Goal: Task Accomplishment & Management: Use online tool/utility

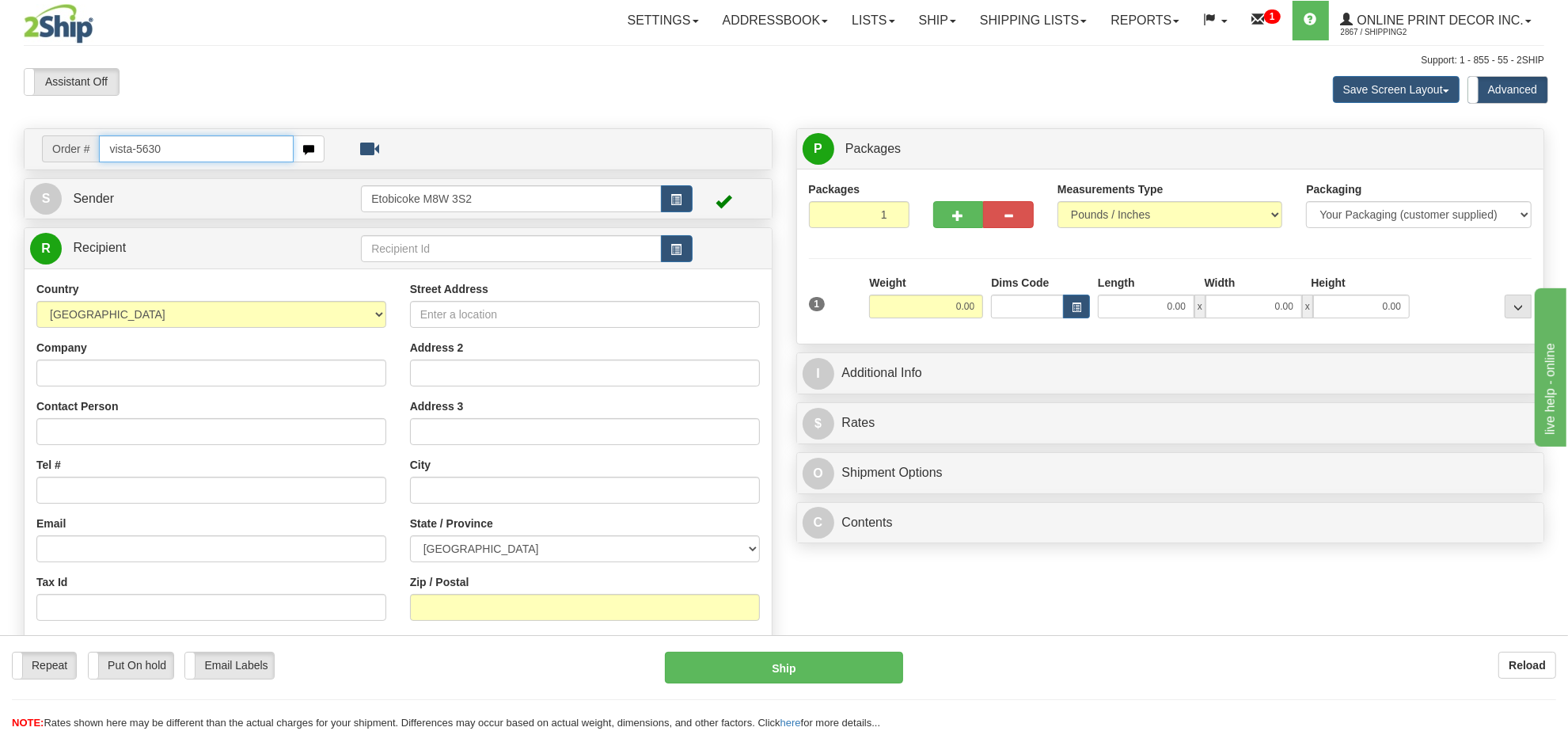
type input "vista-5630"
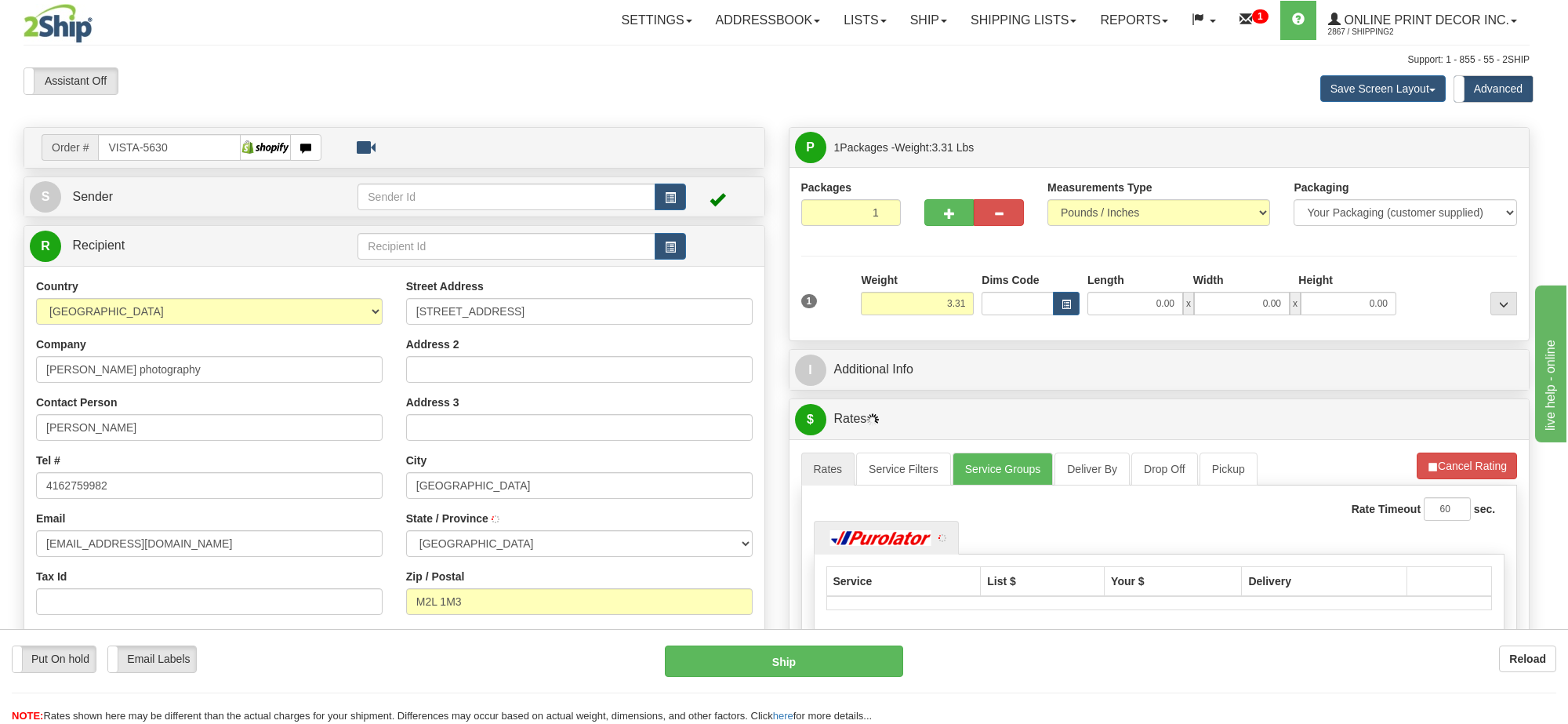
type input "NORTH YORK"
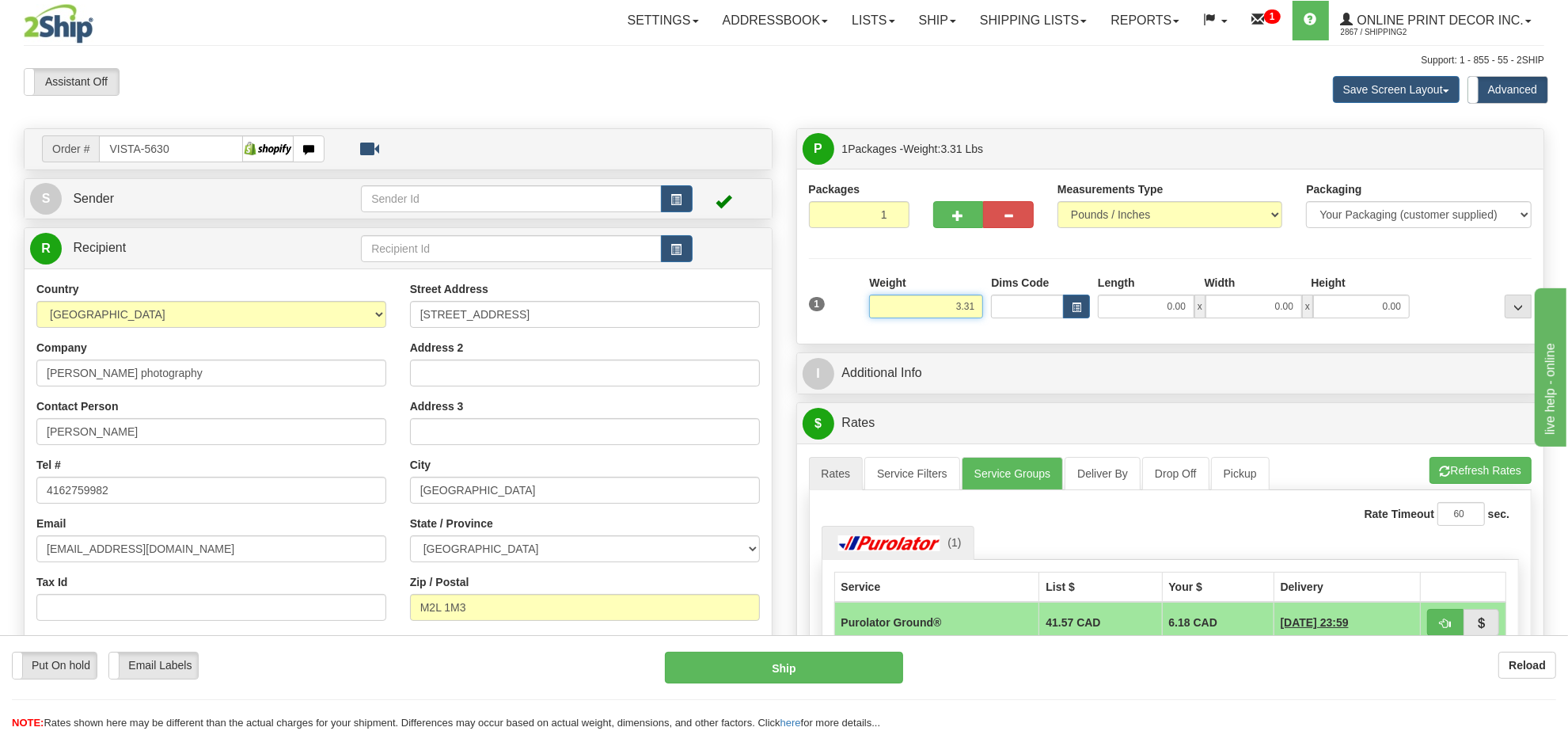
click at [968, 312] on input "3.31" at bounding box center [926, 306] width 114 height 23
type input "5.00"
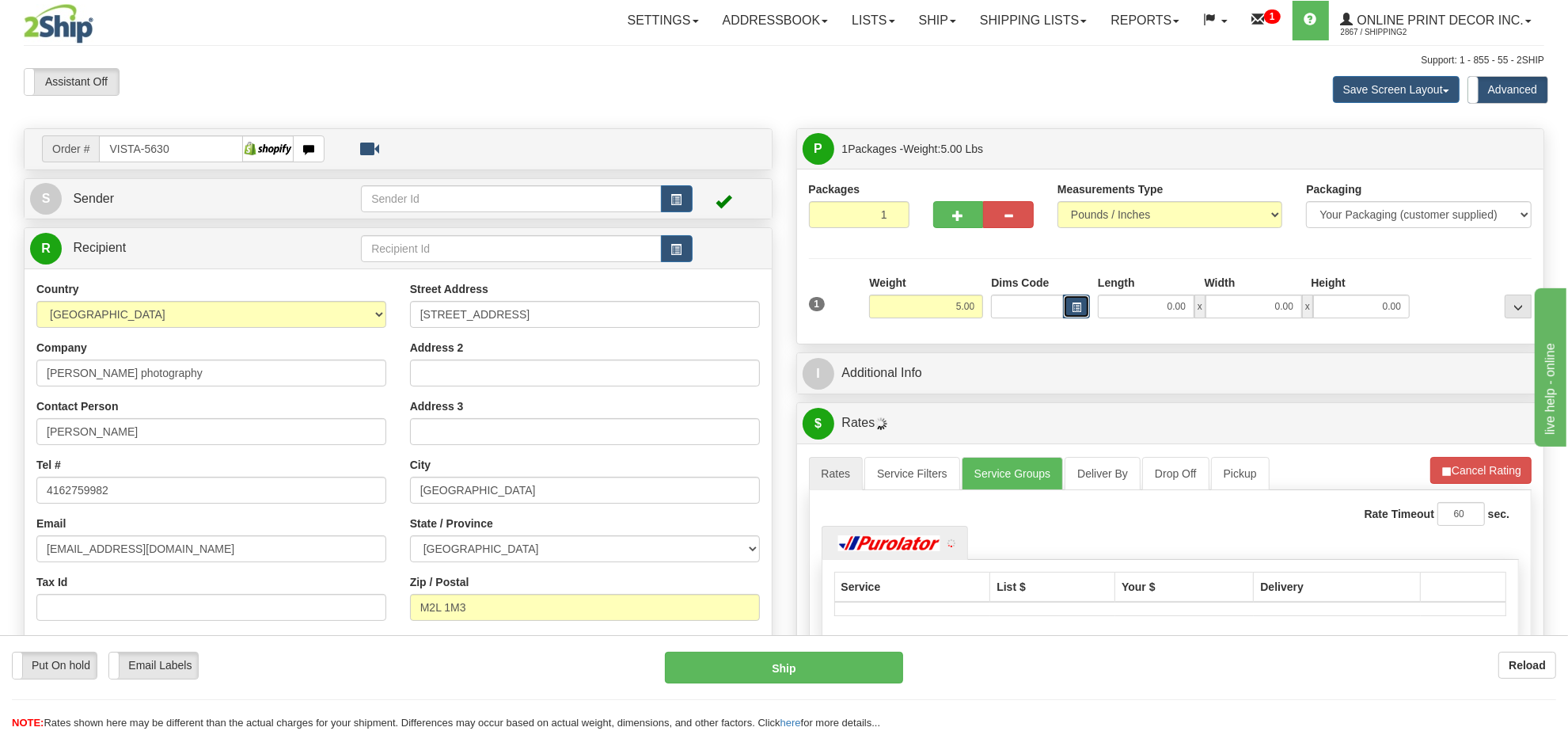
click at [1084, 301] on button "button" at bounding box center [1076, 306] width 27 height 23
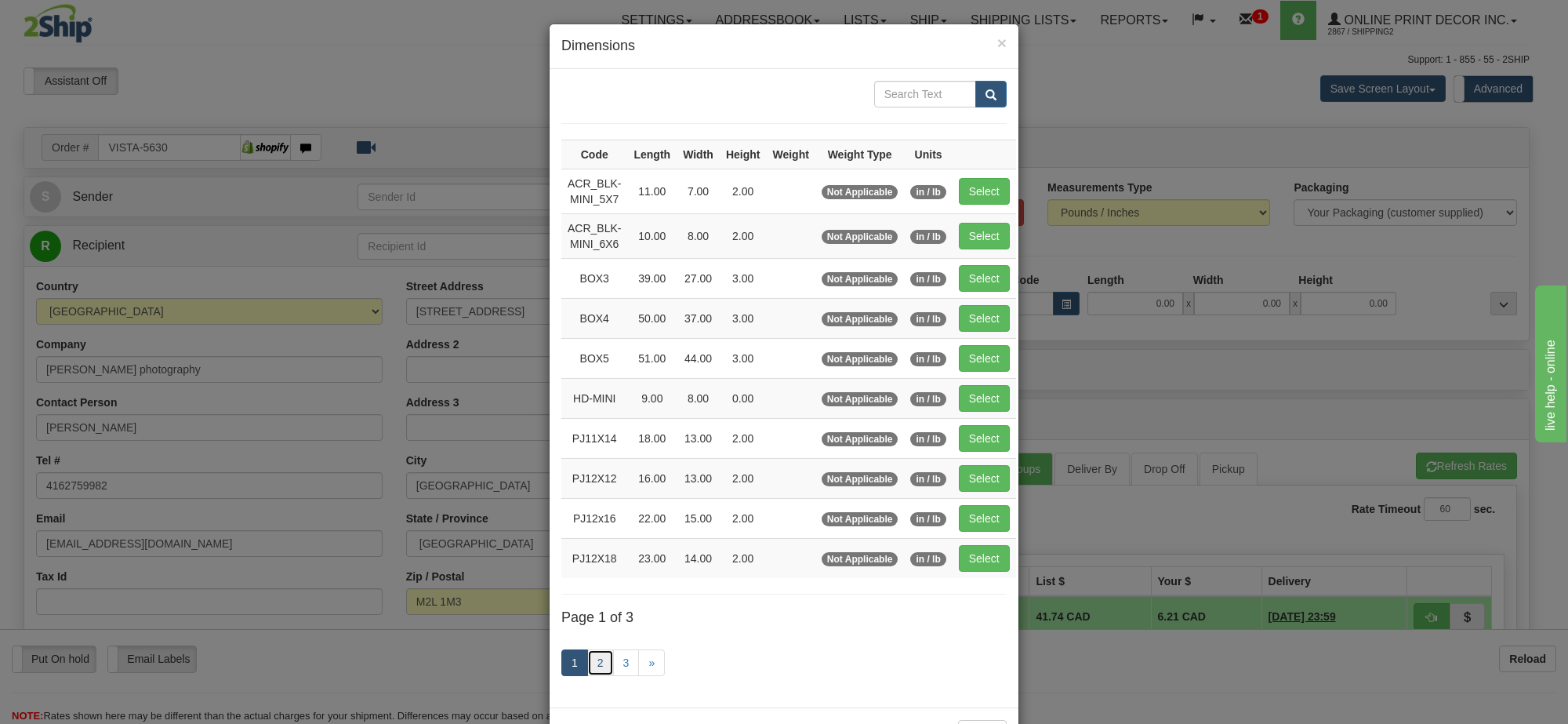
click at [596, 663] on link "2" at bounding box center [601, 663] width 27 height 27
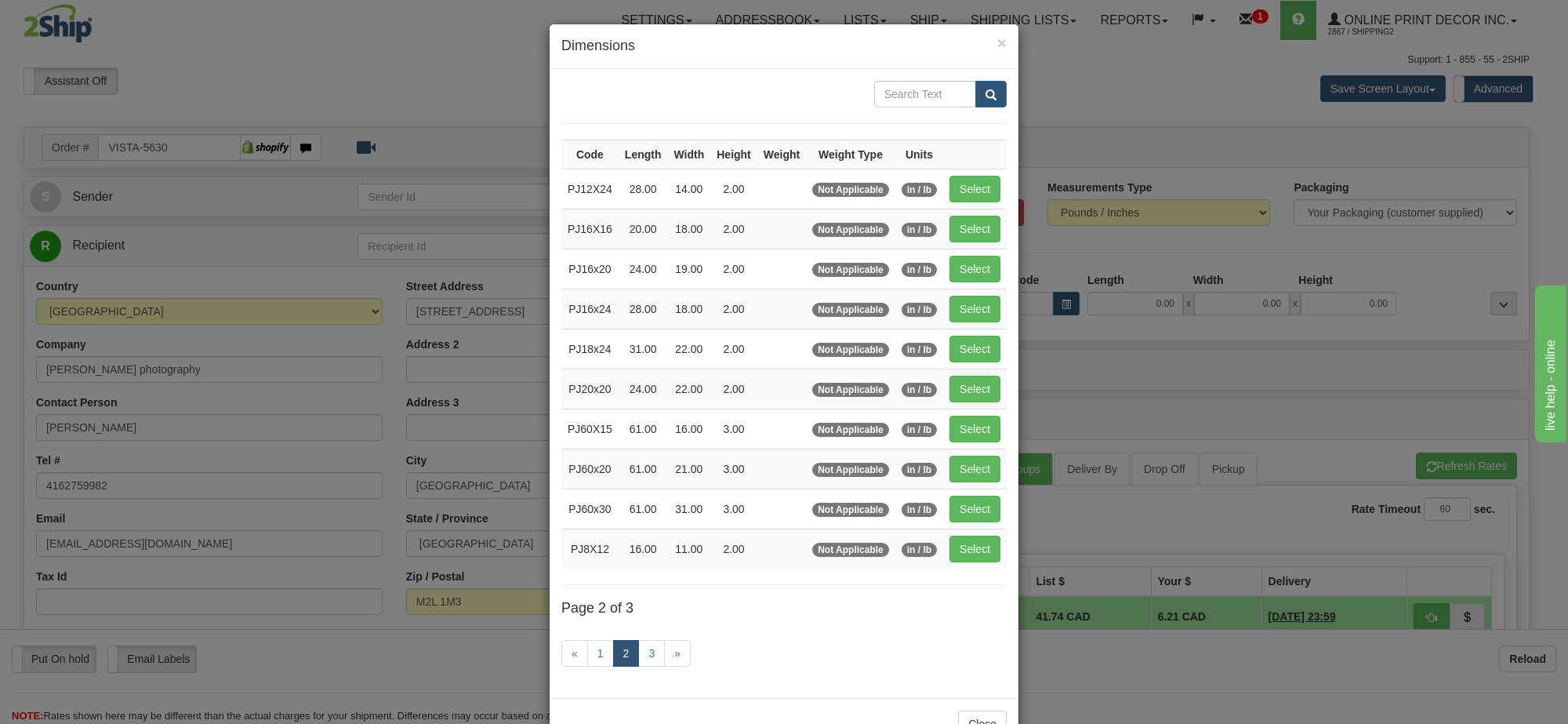
click at [978, 529] on td "Select" at bounding box center [975, 507] width 64 height 40
click at [978, 550] on button "Select" at bounding box center [974, 549] width 51 height 27
type input "PJ8X12"
type input "16.00"
type input "11.00"
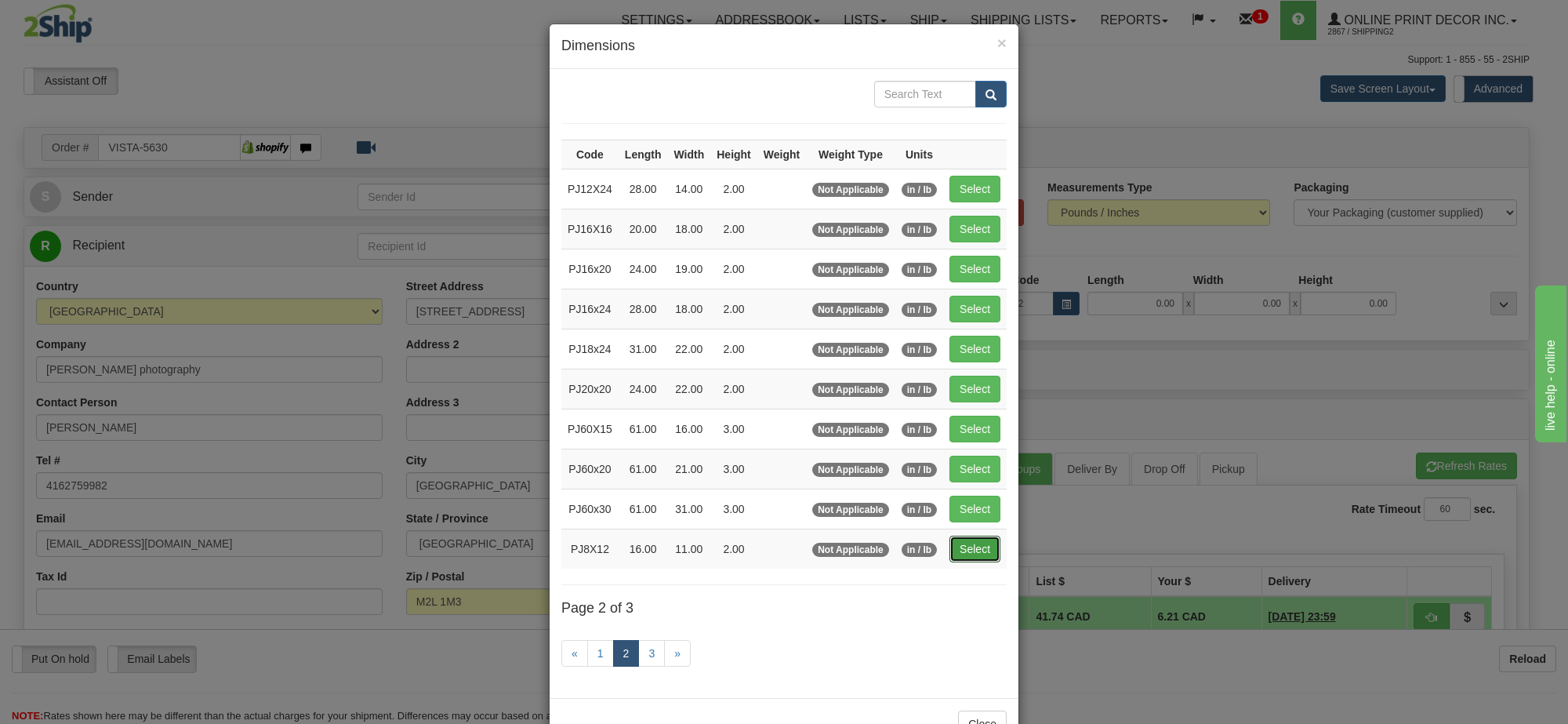
type input "2.00"
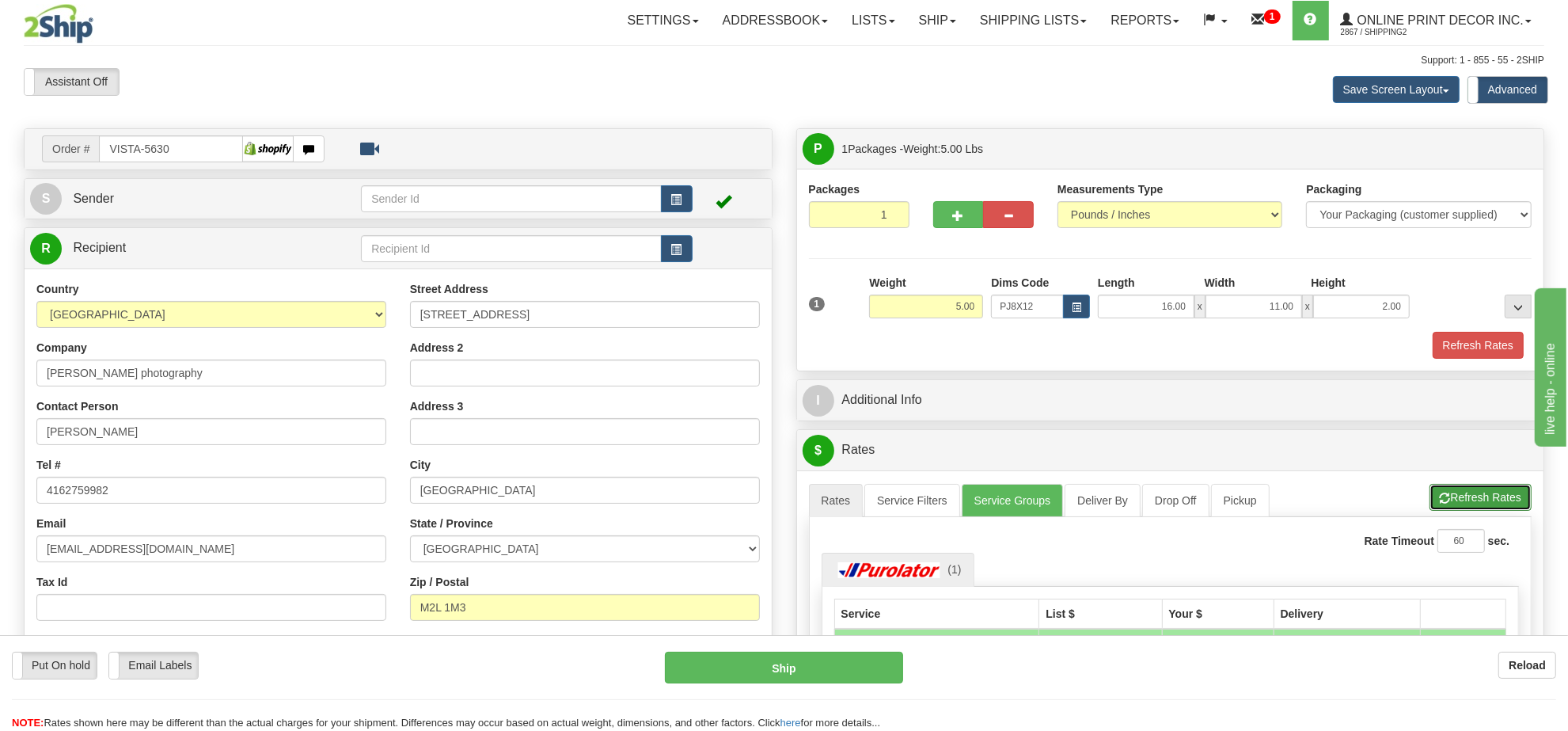
click at [1504, 500] on button "Refresh Rates" at bounding box center [1480, 498] width 102 height 27
click at [675, 195] on span "button" at bounding box center [676, 200] width 11 height 11
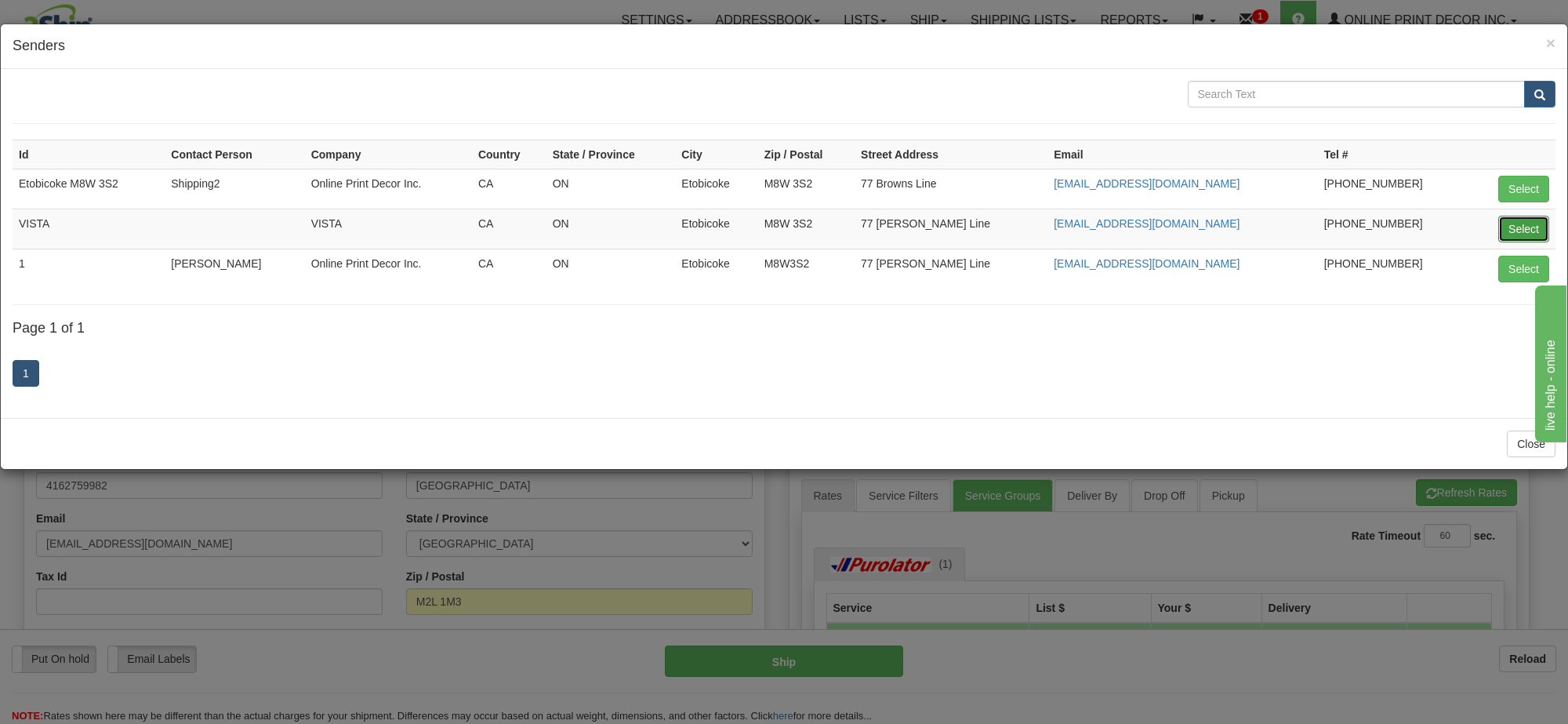
click at [1518, 237] on button "Select" at bounding box center [1524, 229] width 51 height 27
type input "VISTA"
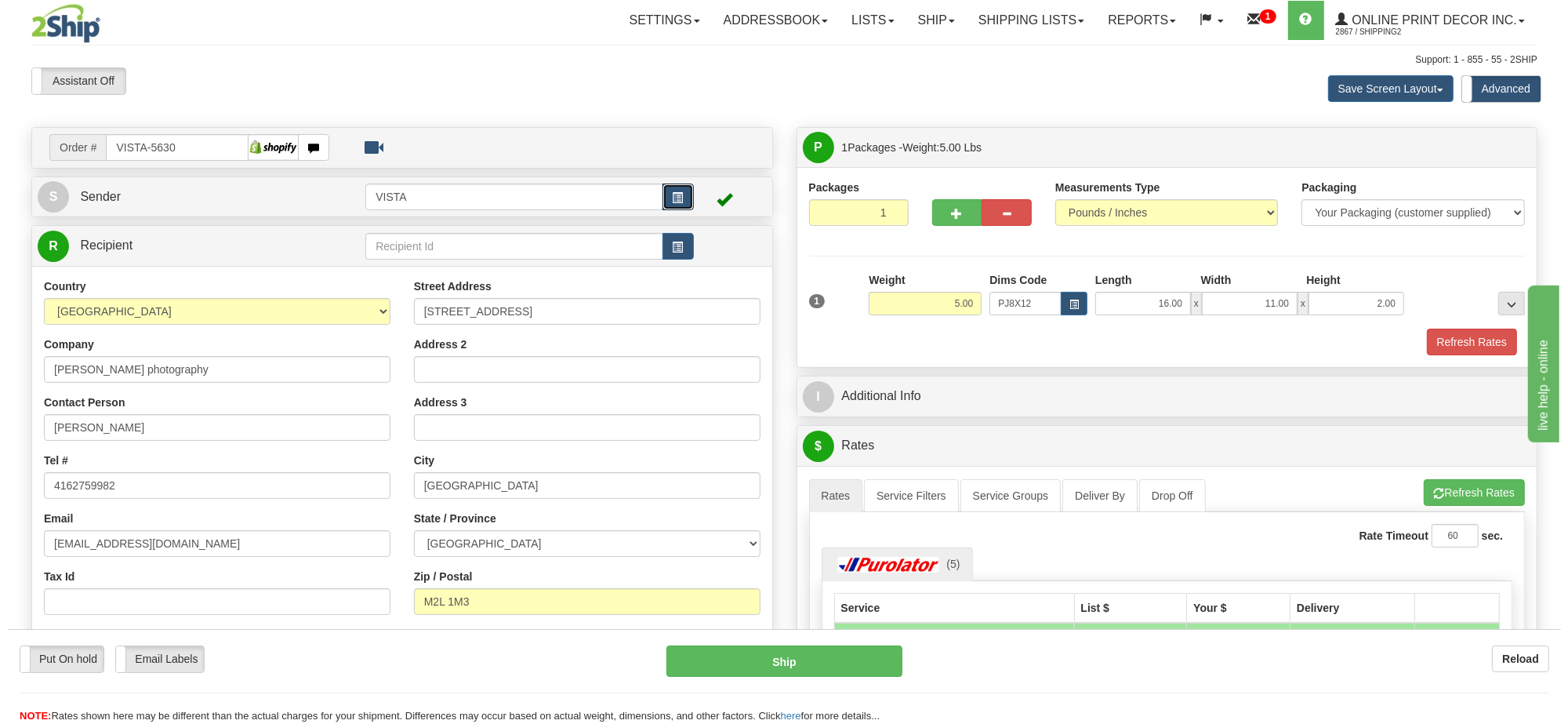
scroll to position [196, 0]
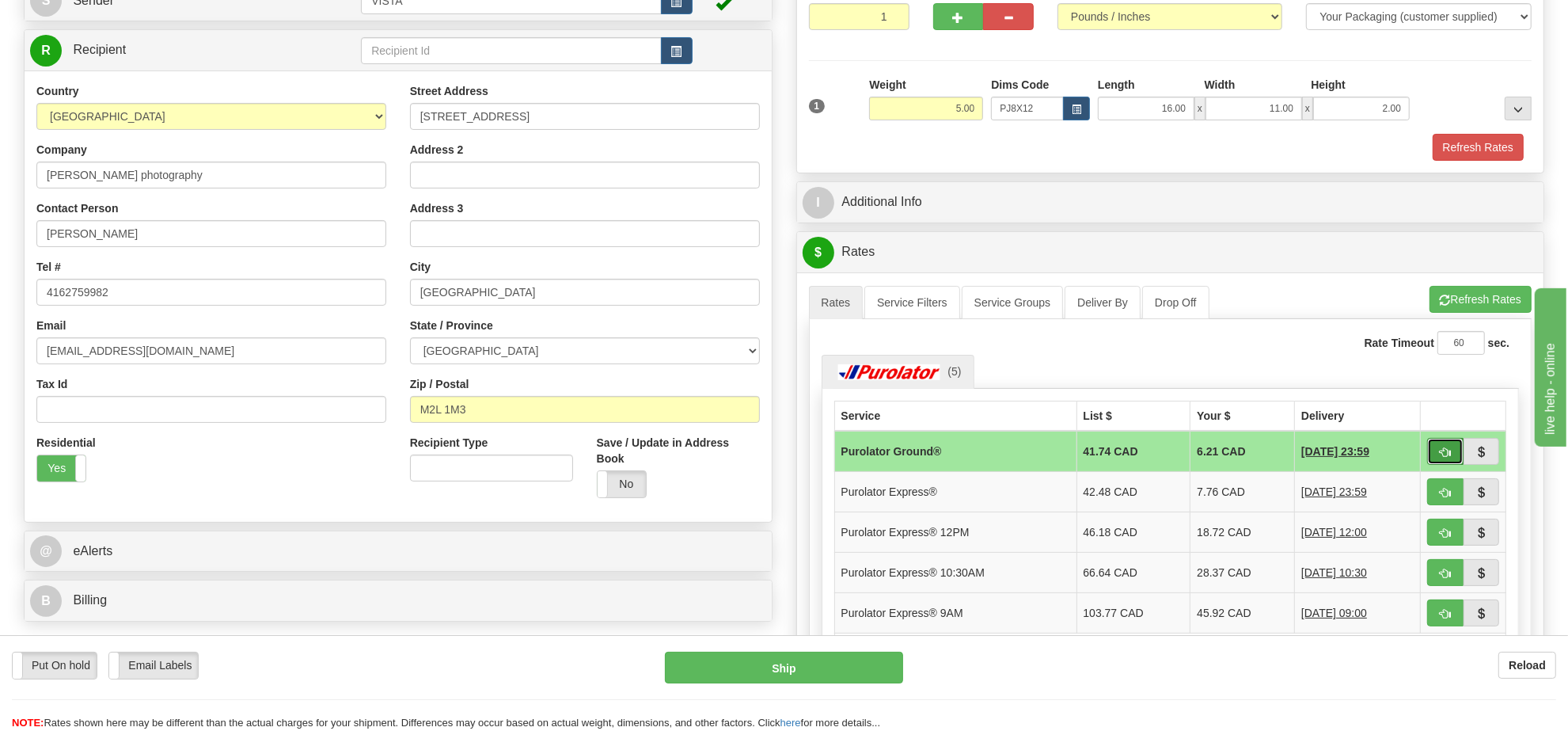
click at [1436, 464] on button "button" at bounding box center [1445, 452] width 36 height 27
type input "260"
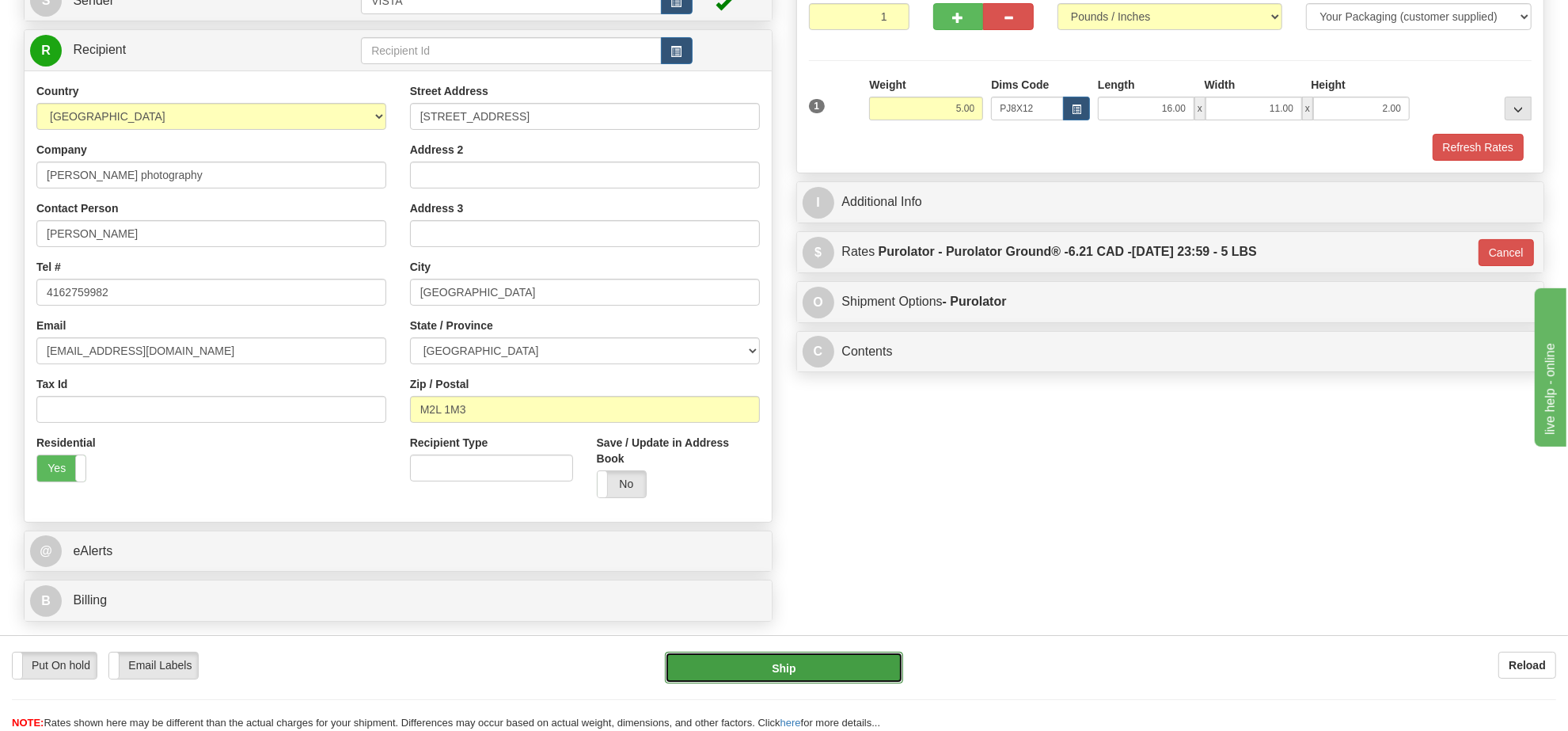
click at [861, 668] on button "Ship" at bounding box center [783, 668] width 237 height 31
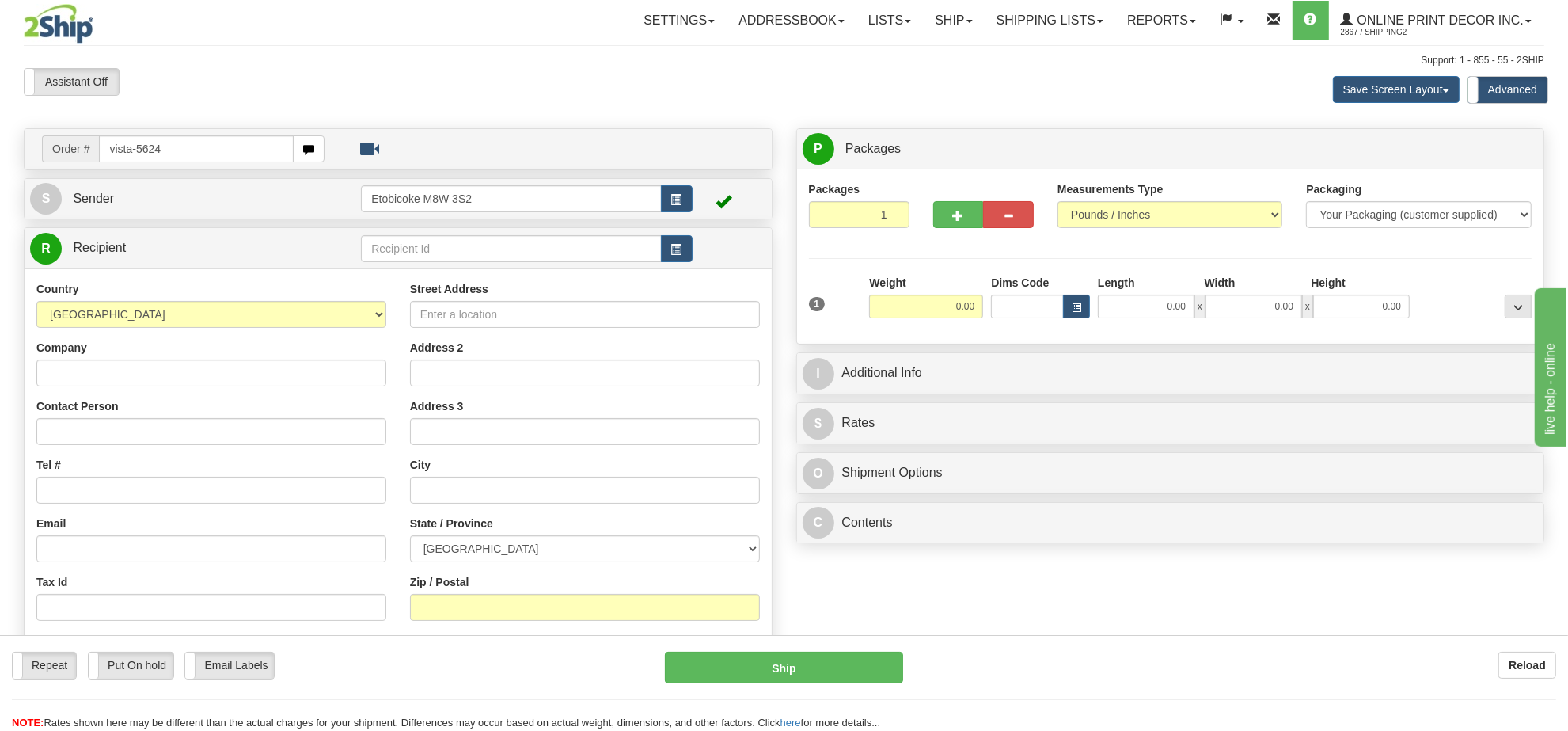
type input "vista-5624"
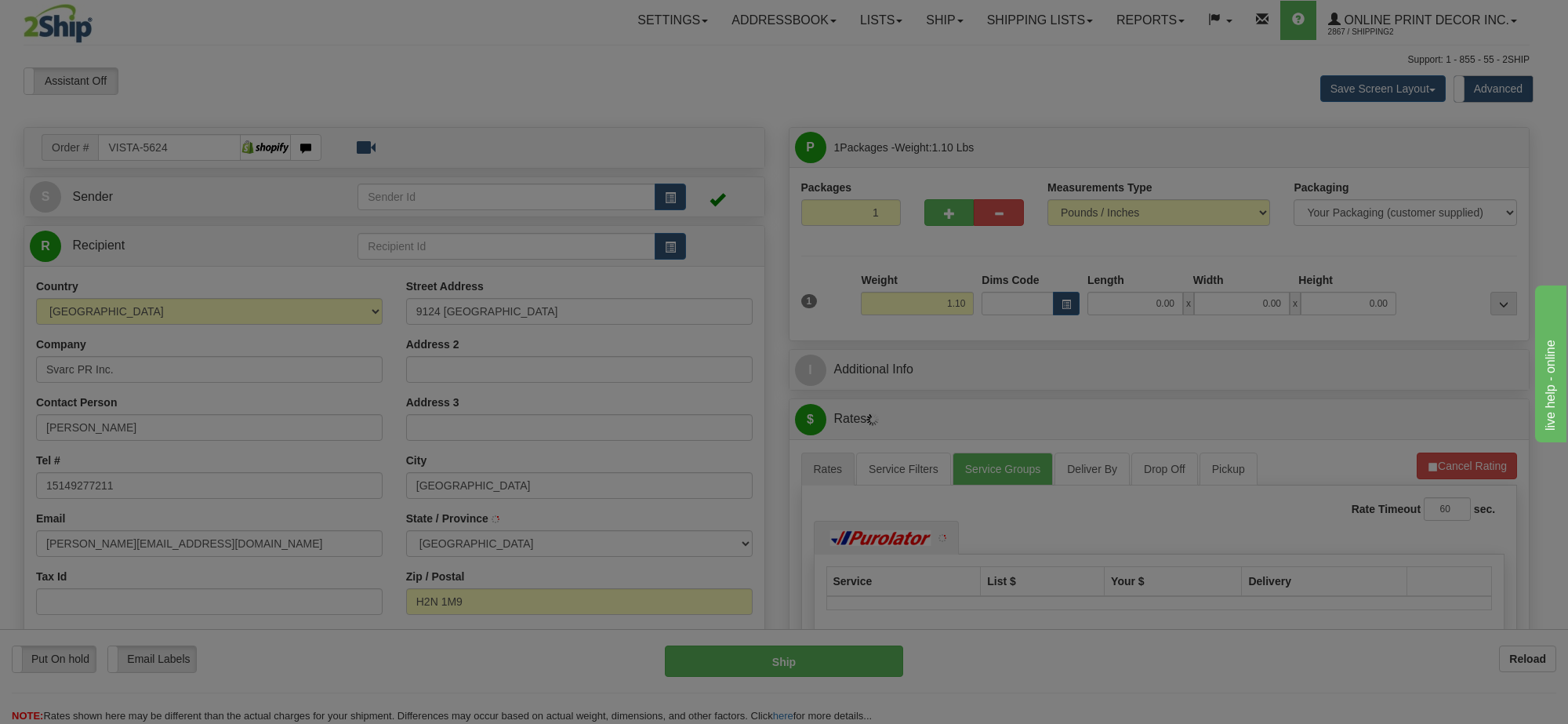
type input "MONTREAL"
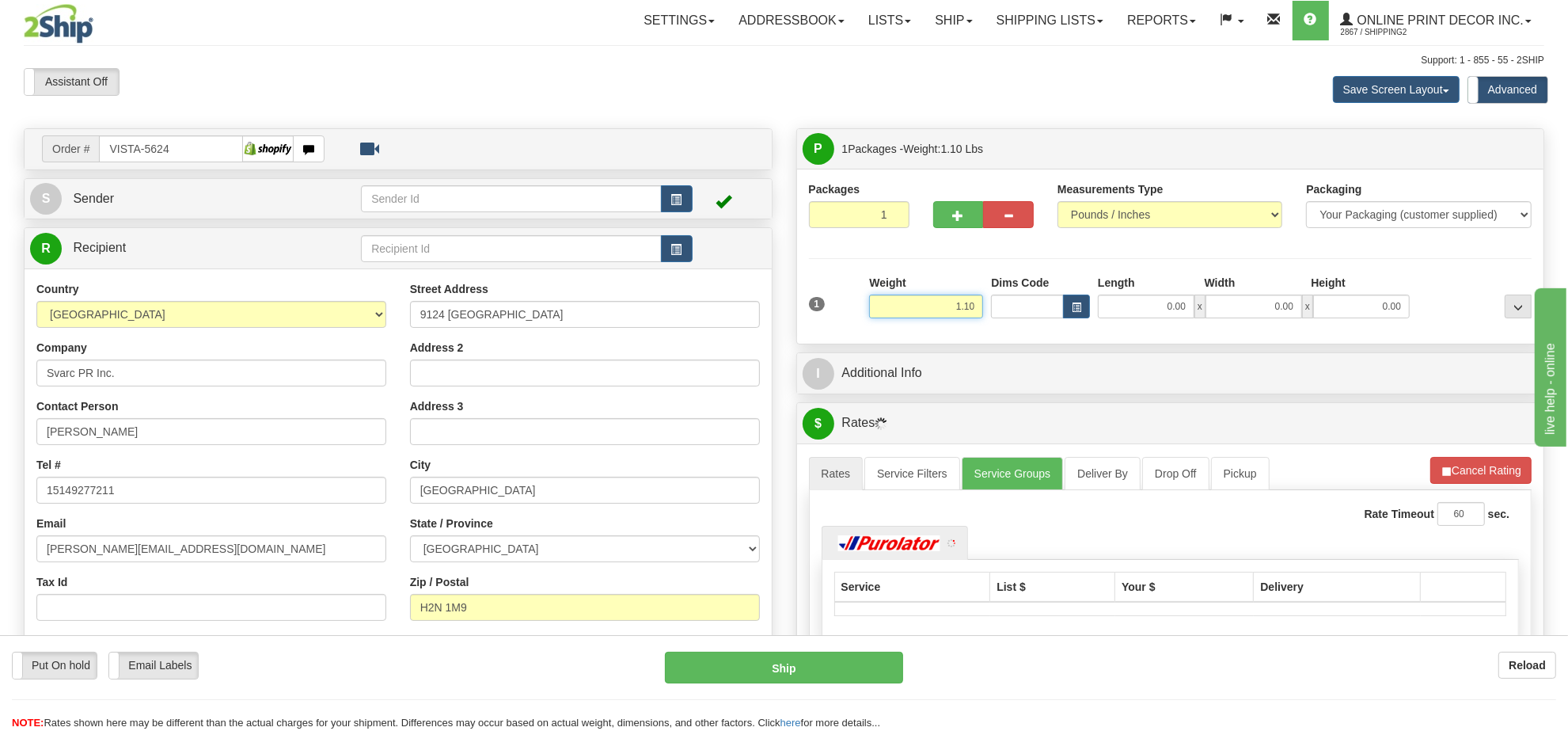
click at [927, 306] on input "1.10" at bounding box center [926, 306] width 114 height 23
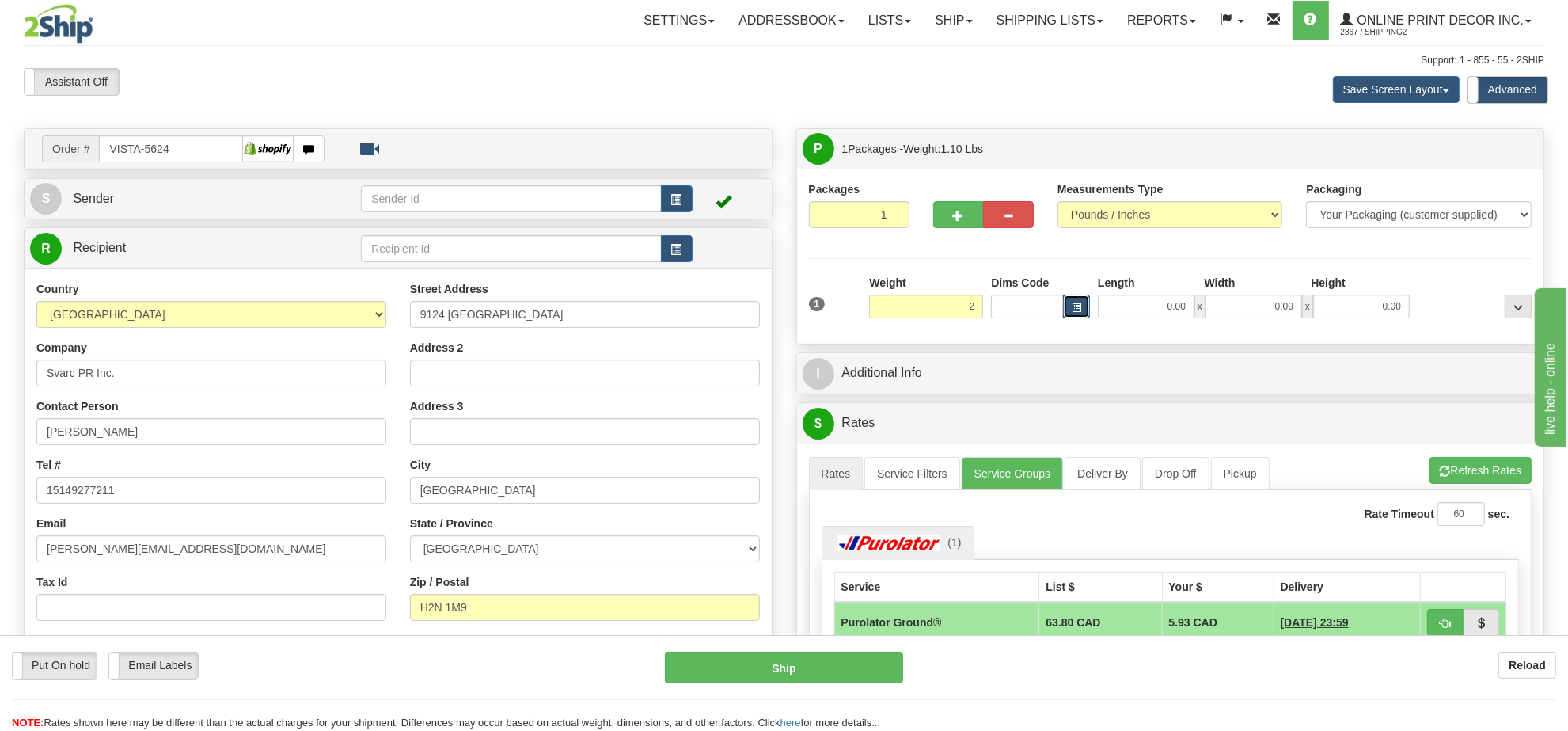
type input "2.00"
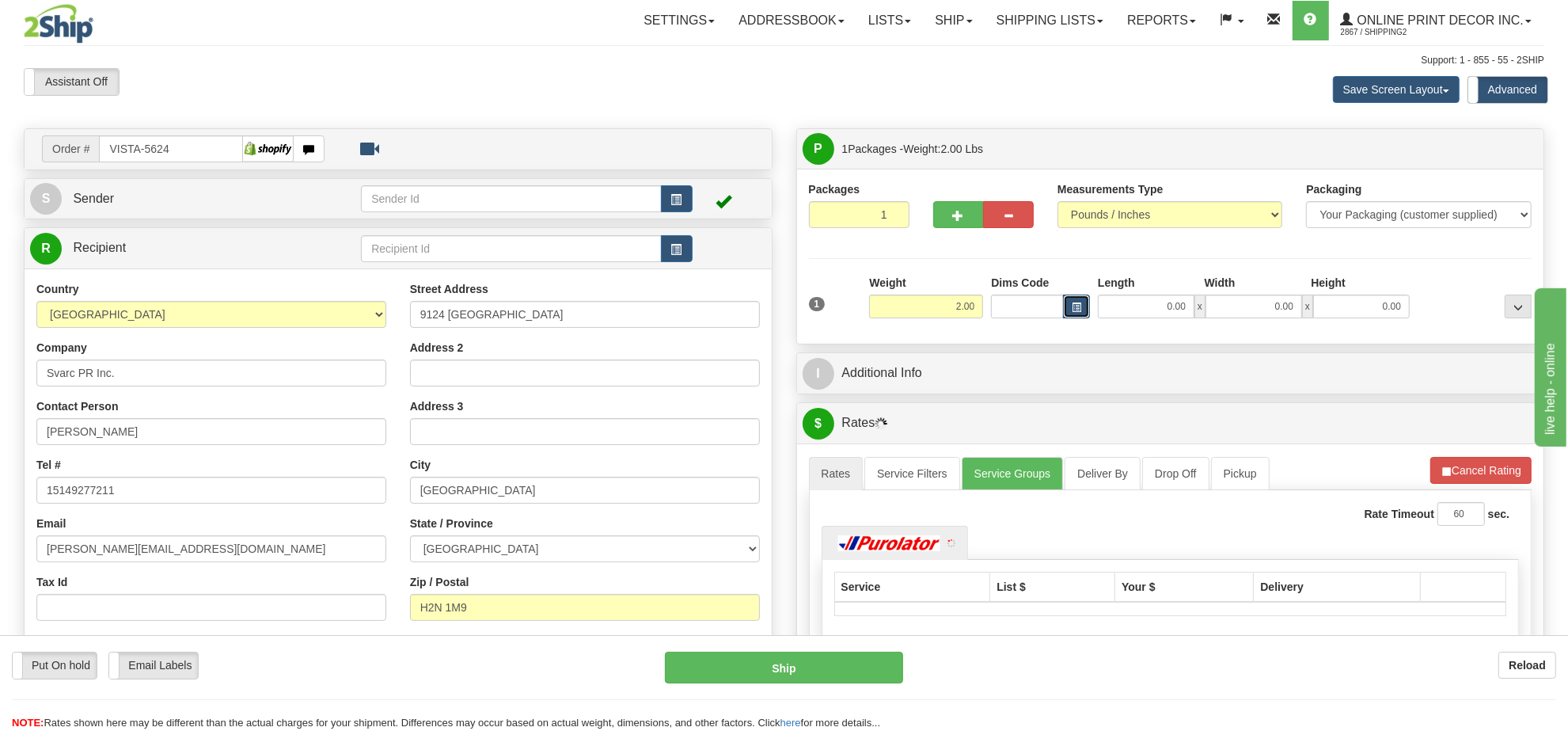
click at [1071, 305] on span "button" at bounding box center [1076, 307] width 10 height 9
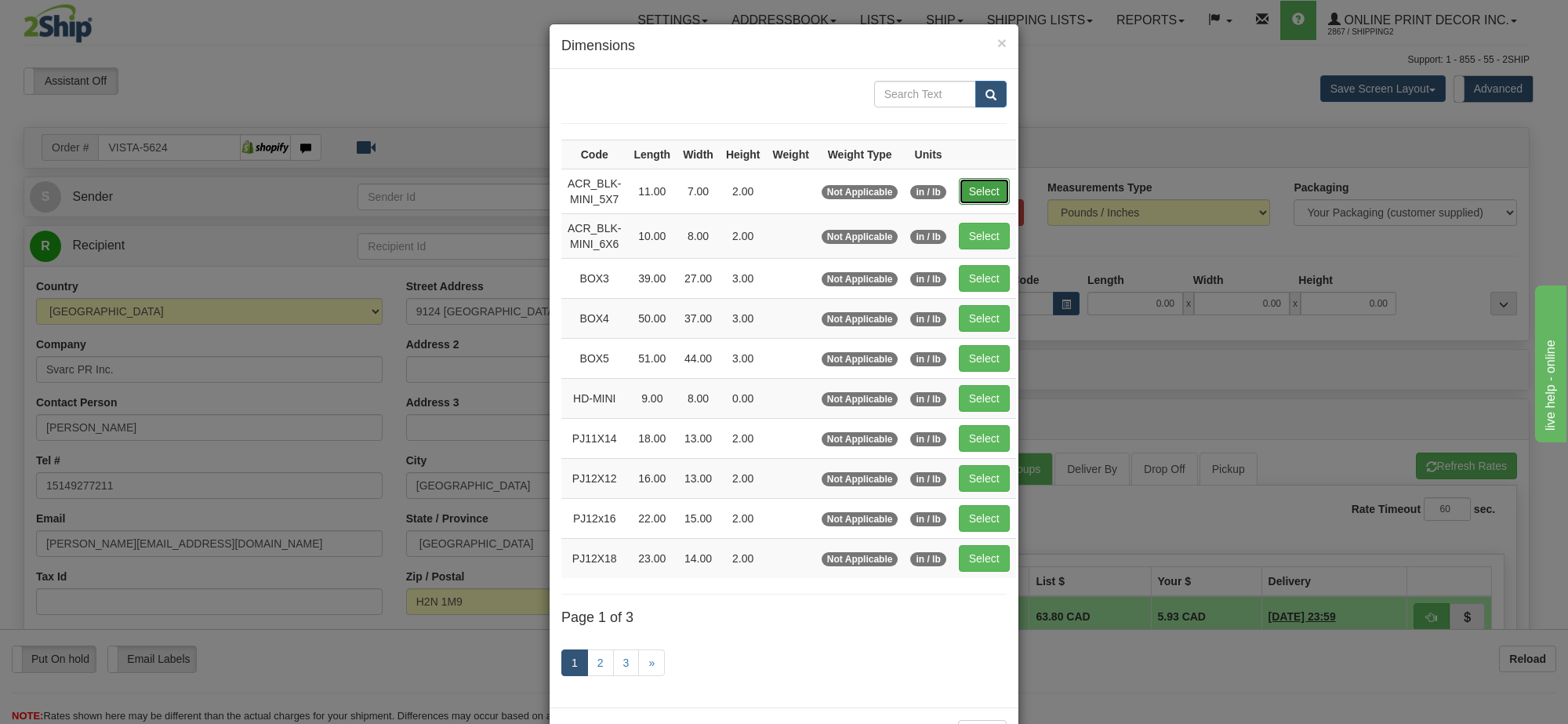
click at [994, 202] on button "Select" at bounding box center [984, 191] width 51 height 27
type input "ACR_BLK-MINI_5X7"
type input "11.00"
type input "7.00"
type input "2.00"
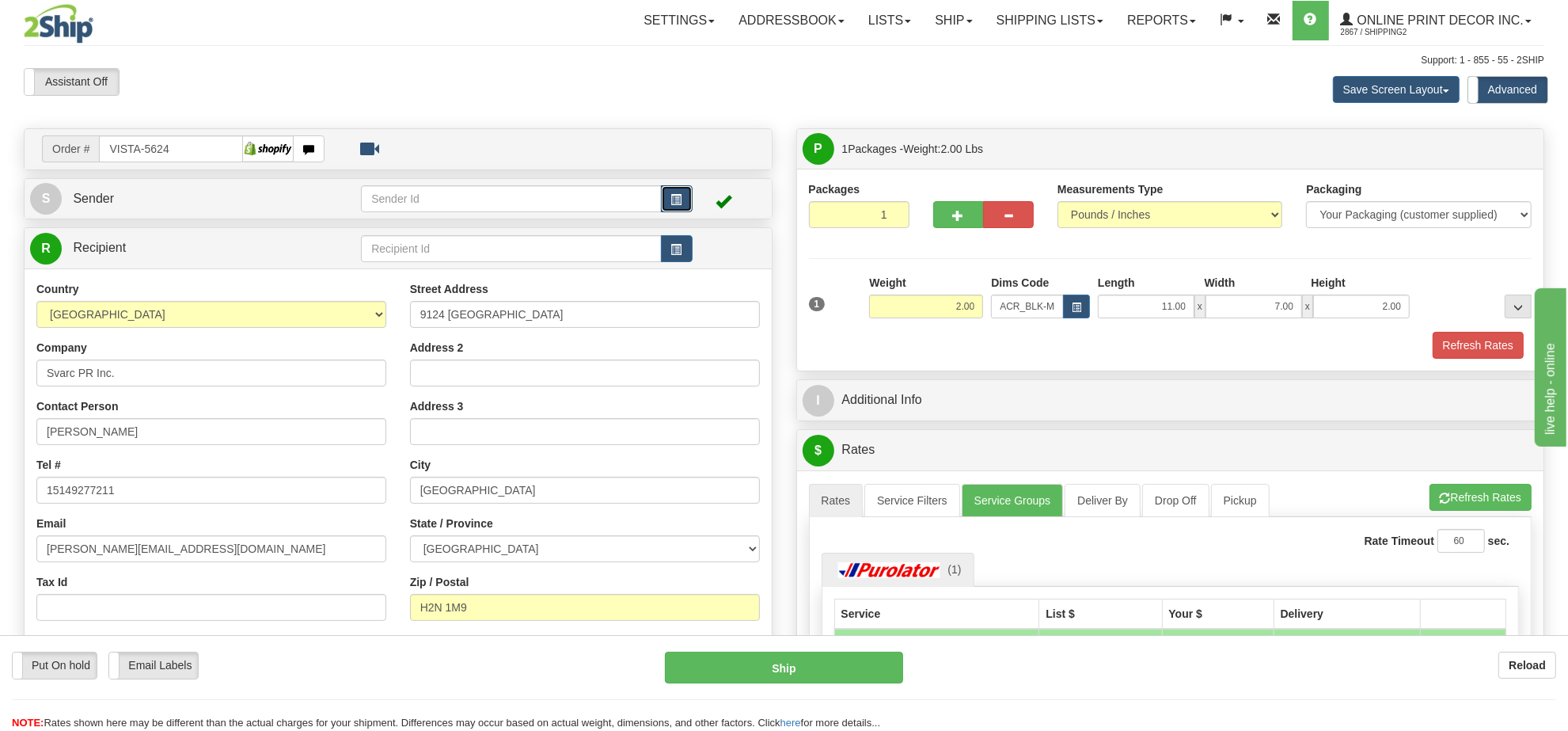
click at [677, 203] on span "button" at bounding box center [676, 200] width 11 height 11
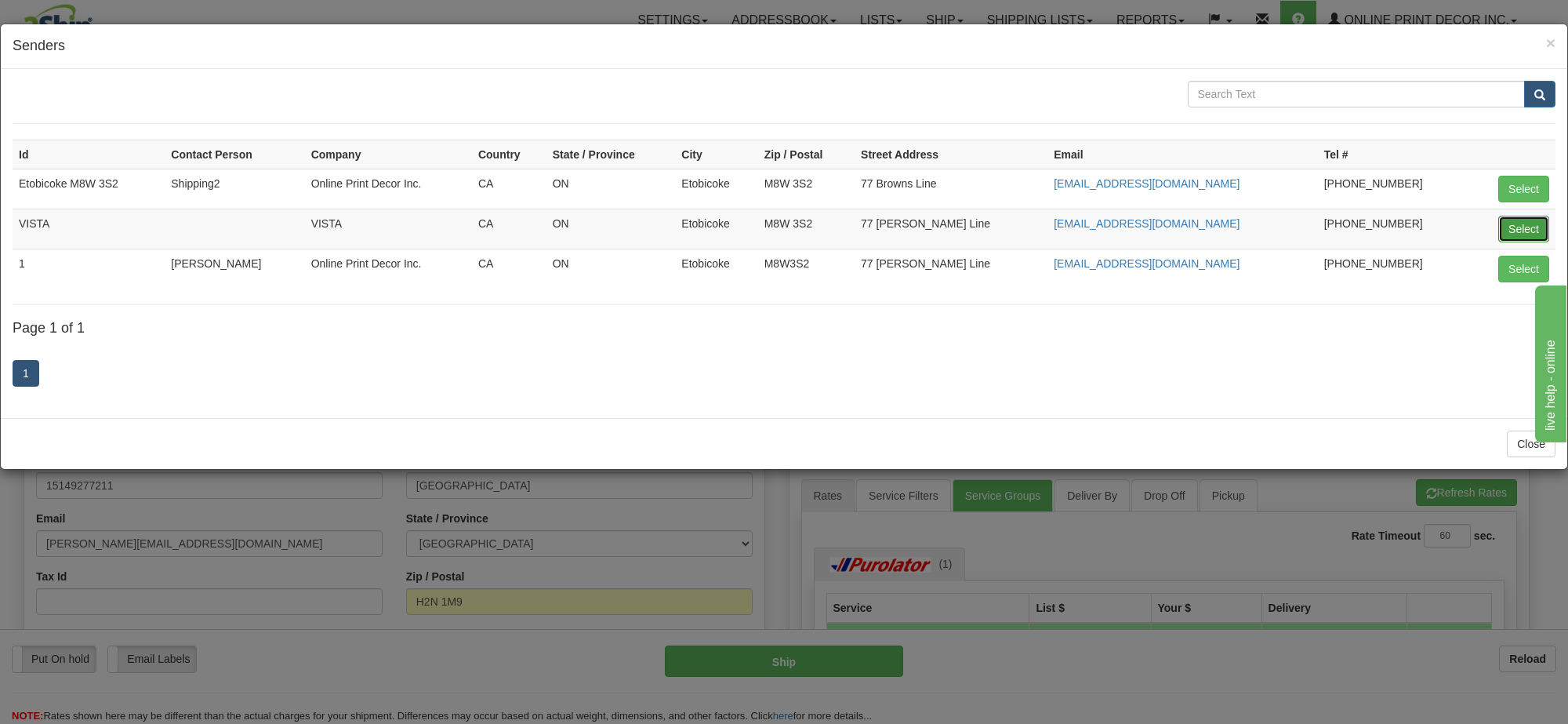
drag, startPoint x: 1503, startPoint y: 232, endPoint x: 1493, endPoint y: 351, distance: 119.4
click at [1504, 231] on button "Select" at bounding box center [1524, 229] width 51 height 27
type input "VISTA"
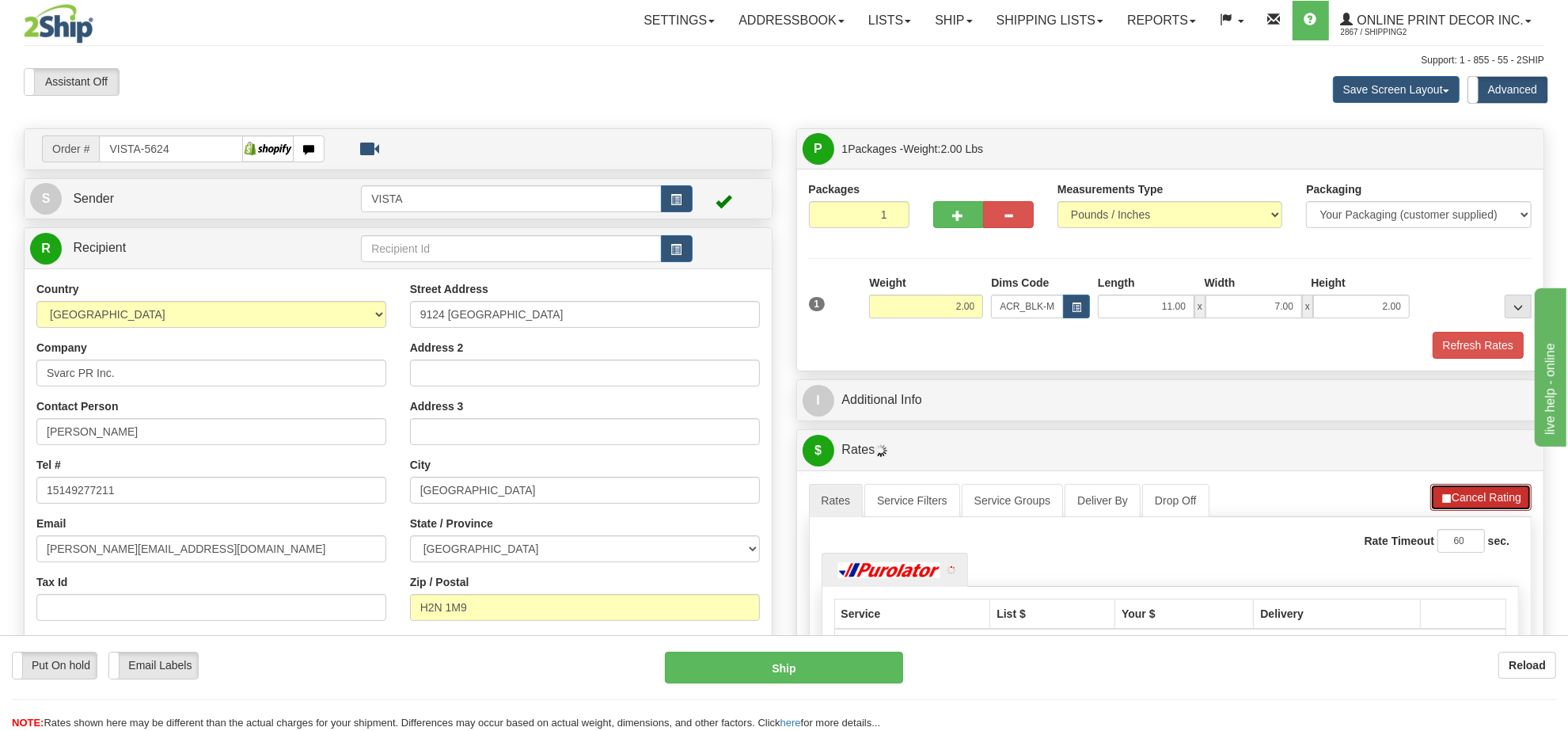
click at [1469, 506] on button "Cancel Rating" at bounding box center [1481, 498] width 101 height 27
click at [1469, 505] on button "Refresh Rates" at bounding box center [1480, 498] width 102 height 27
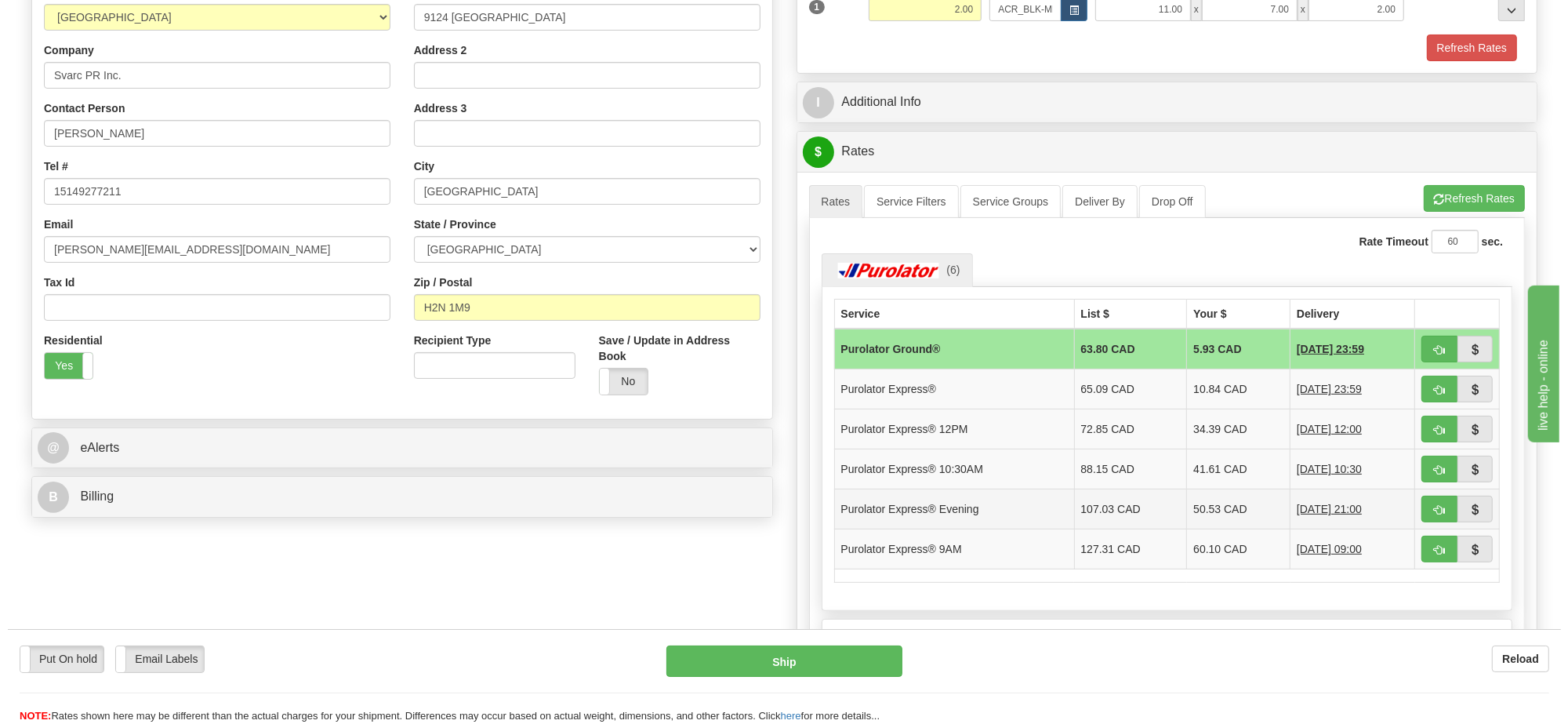
scroll to position [392, 0]
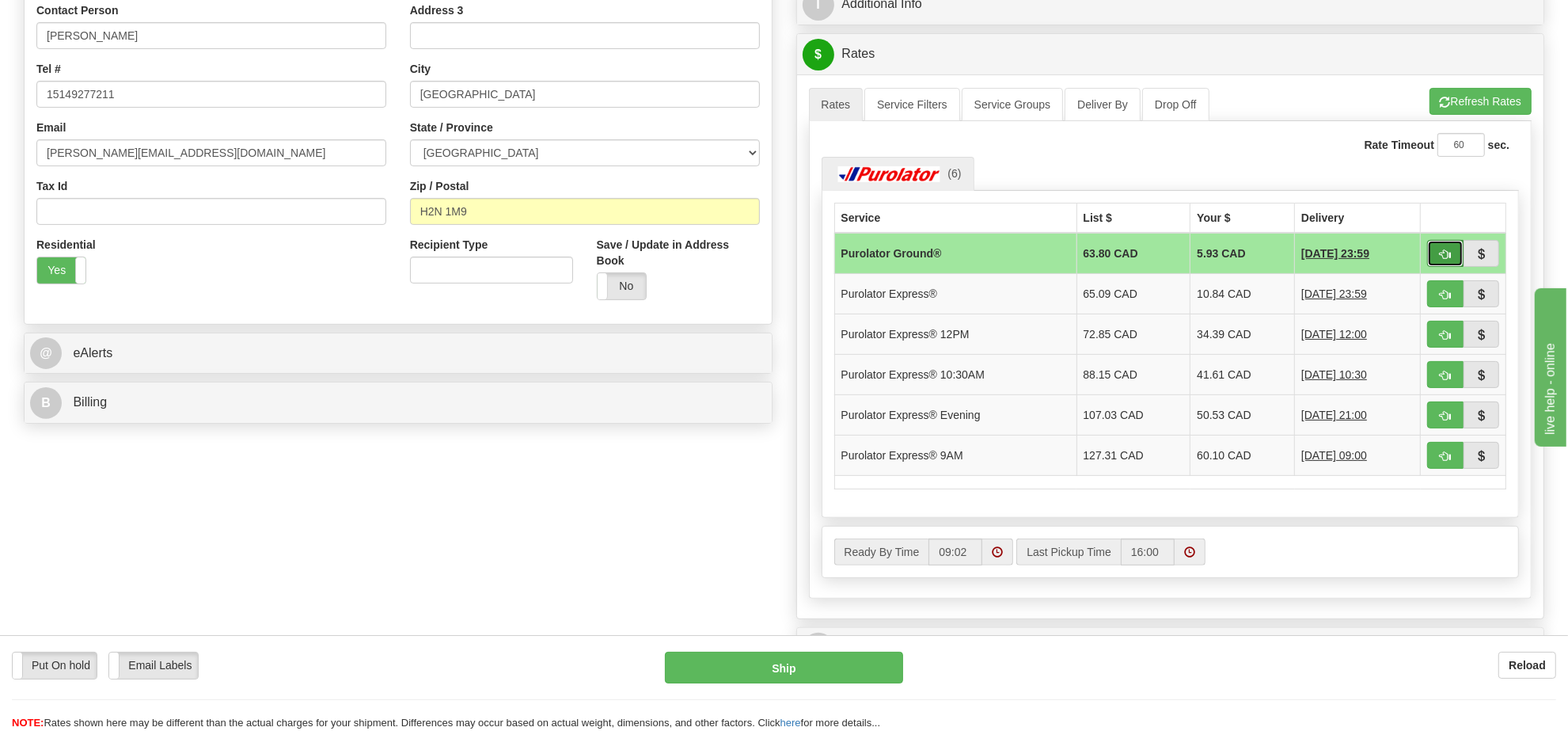
click at [1440, 260] on span "button" at bounding box center [1445, 255] width 11 height 11
type input "260"
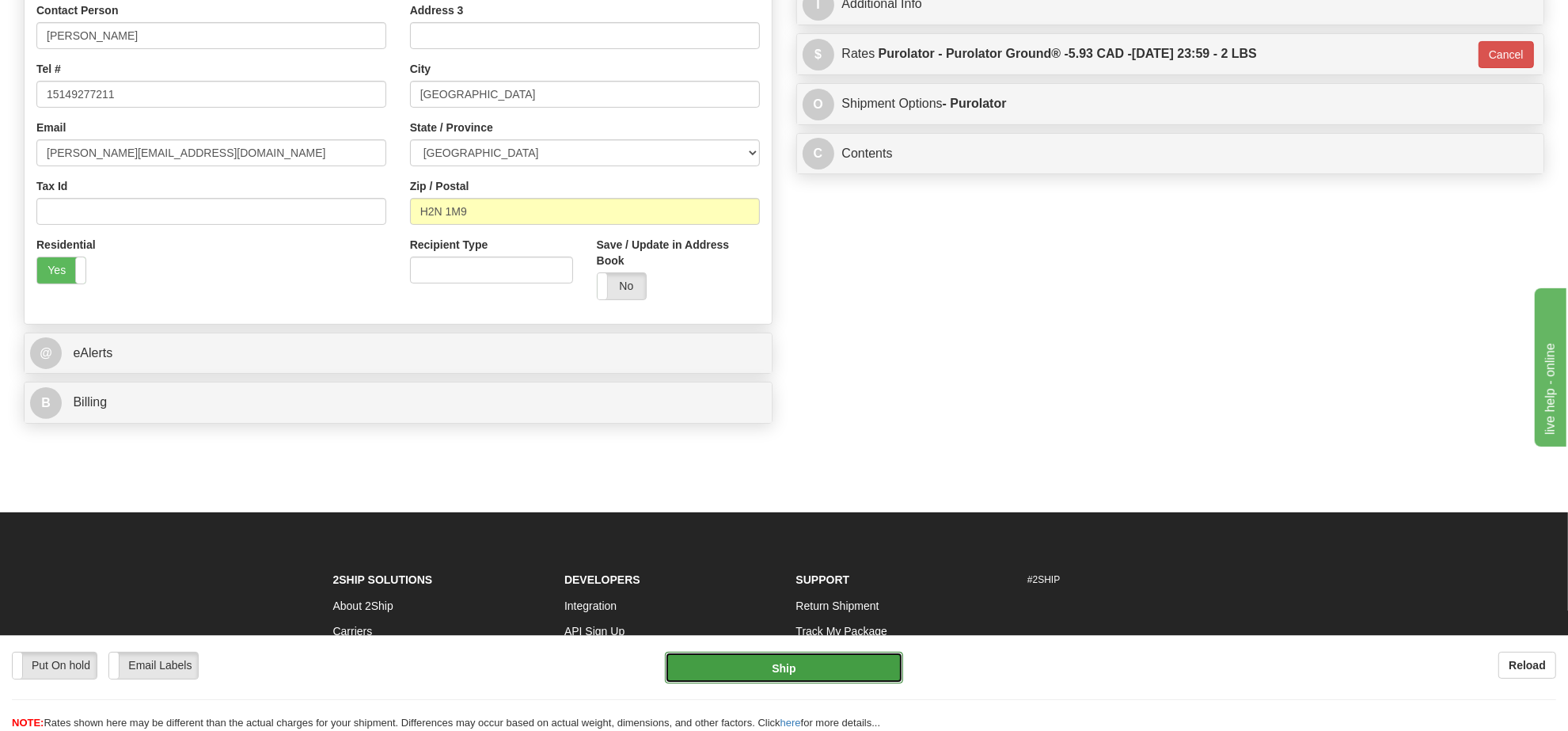
click at [814, 670] on button "Ship" at bounding box center [783, 668] width 237 height 31
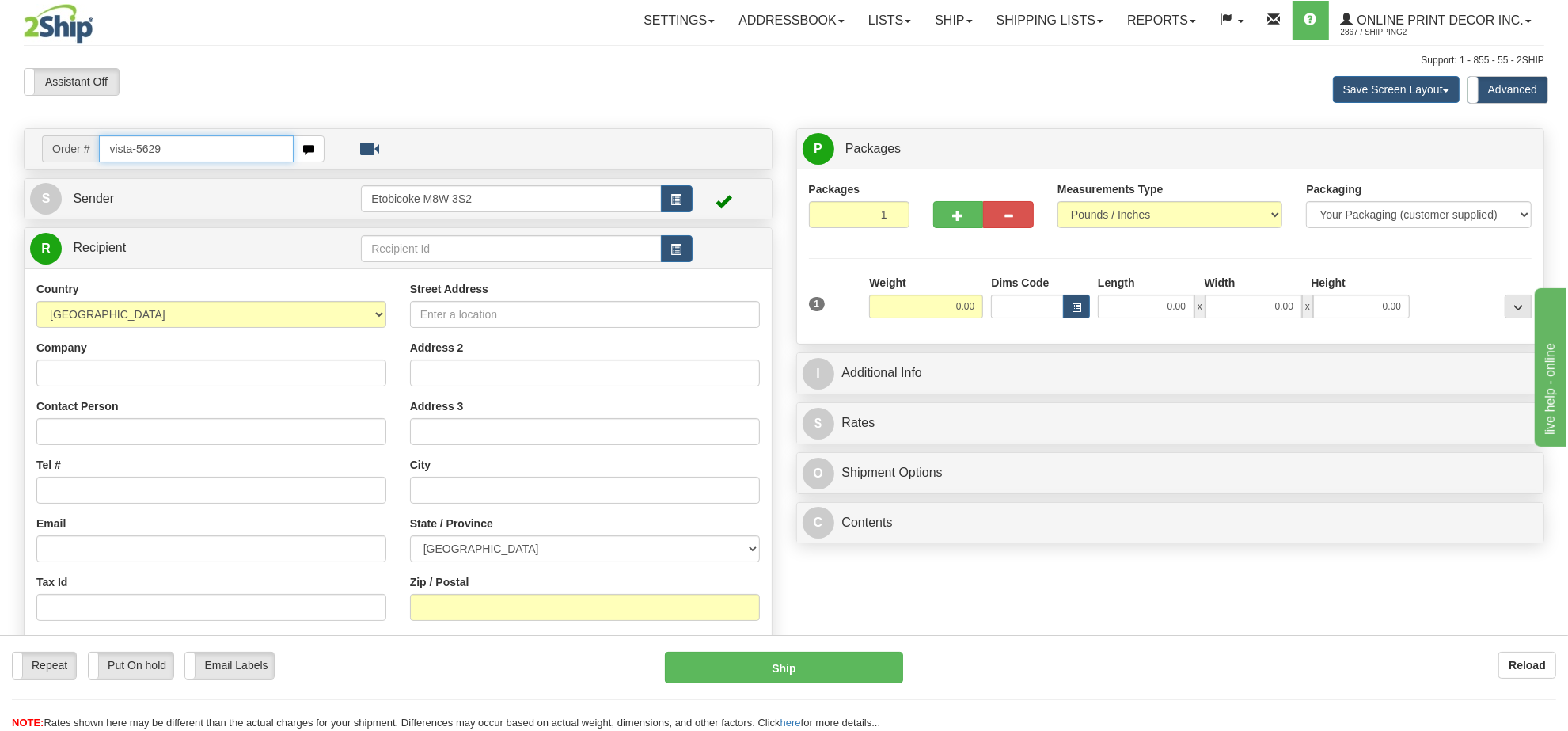
type input "vista-5629"
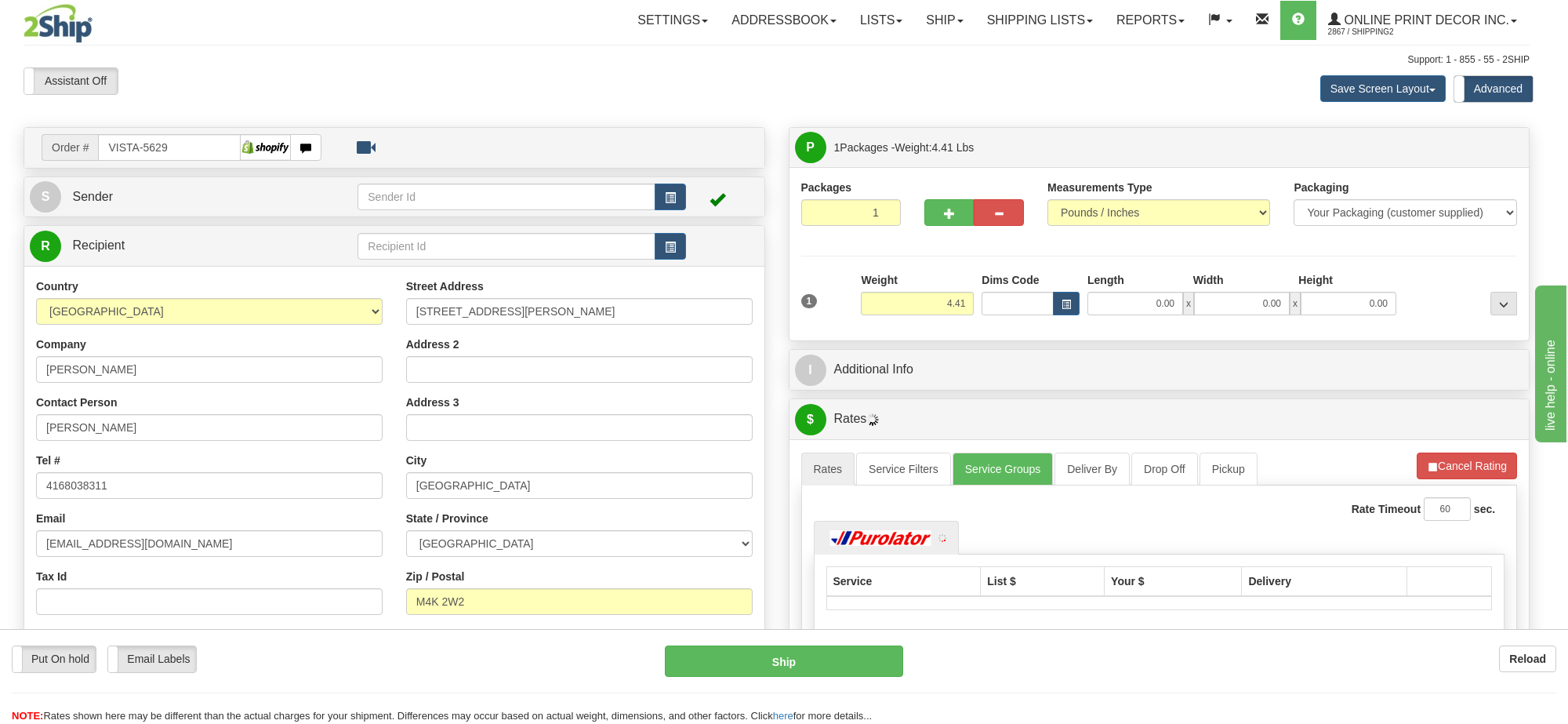
type input "TORONTO"
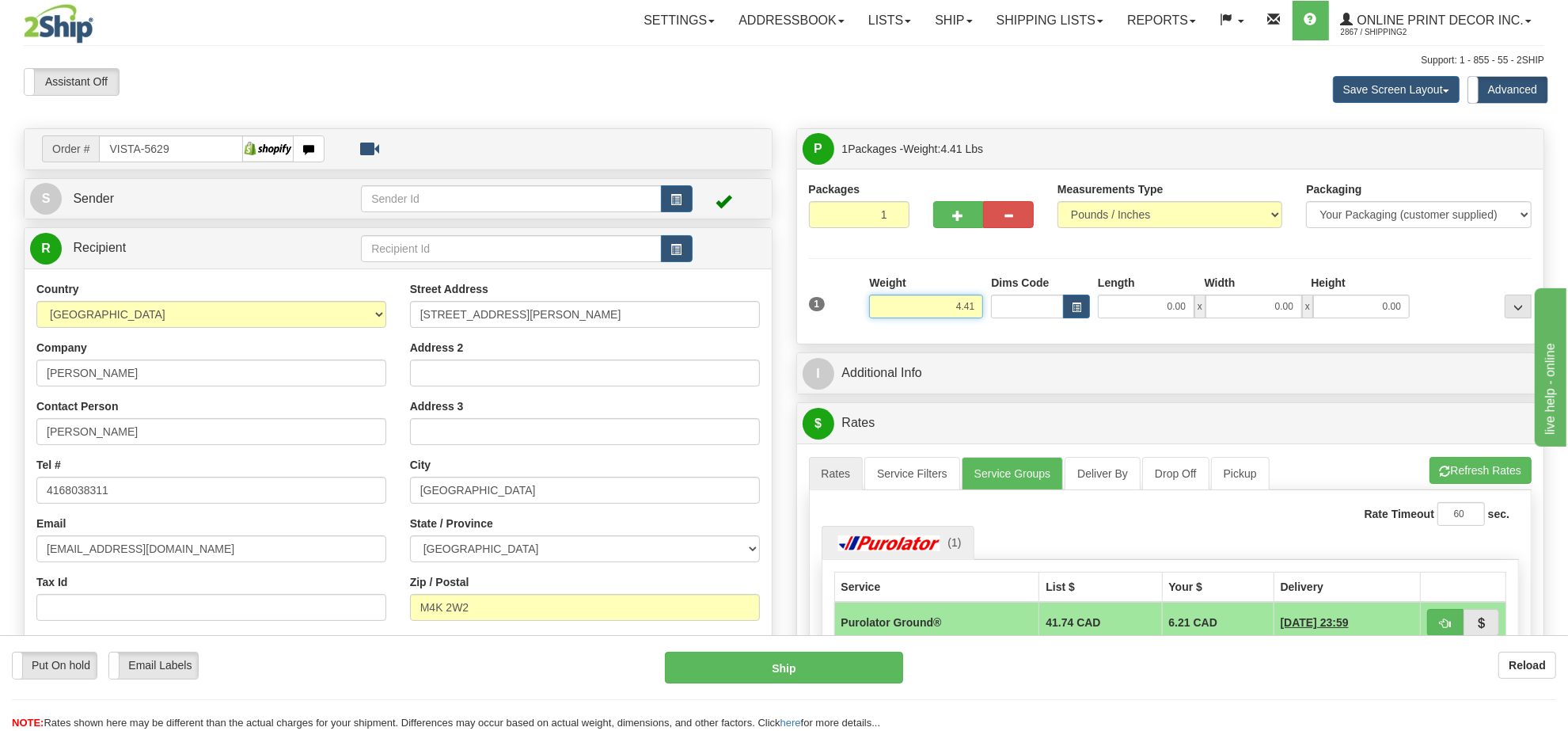
click at [942, 307] on input "4.41" at bounding box center [926, 306] width 114 height 23
click at [943, 308] on input "4.41" at bounding box center [926, 306] width 114 height 23
type input "7.00"
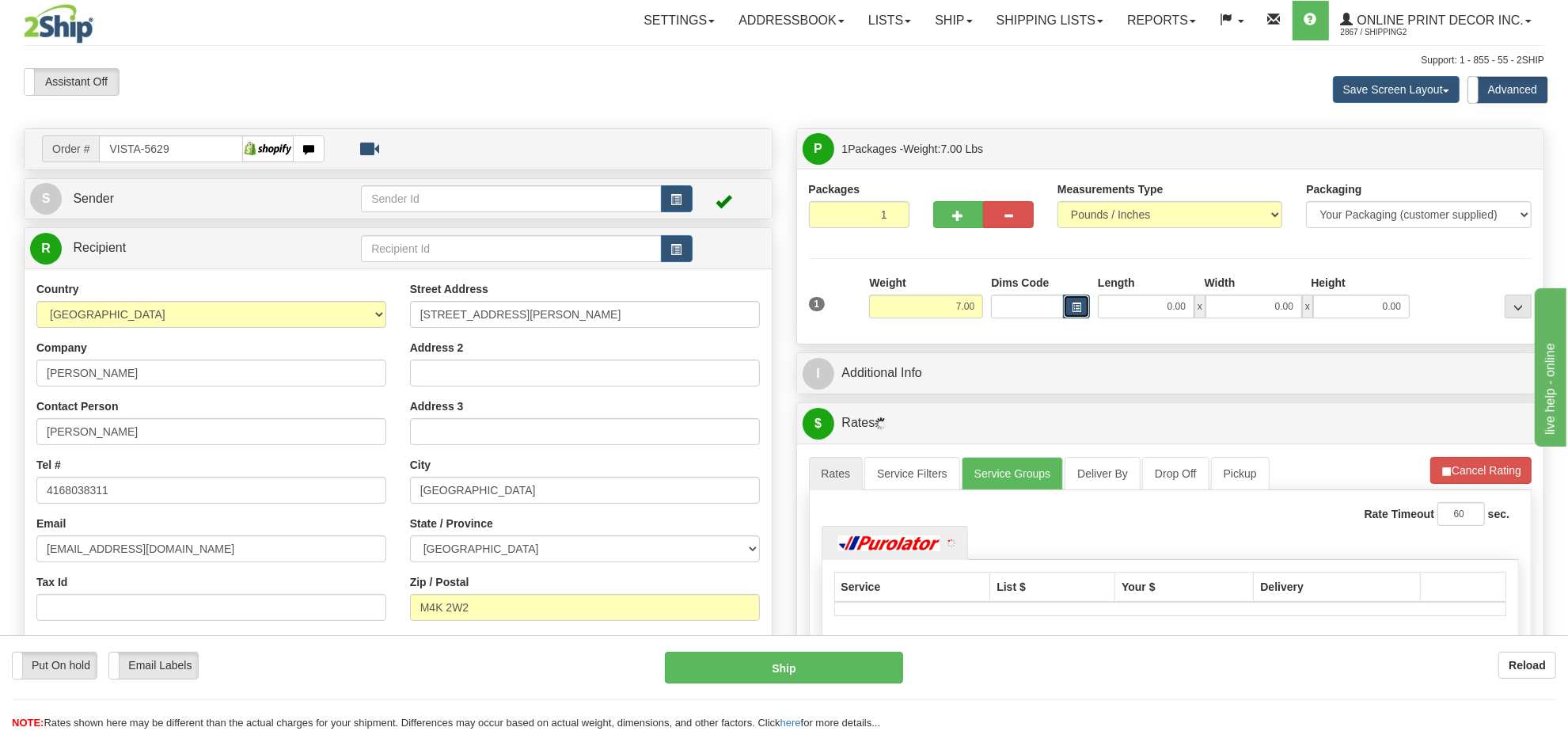
click at [1085, 306] on button "button" at bounding box center [1076, 306] width 27 height 23
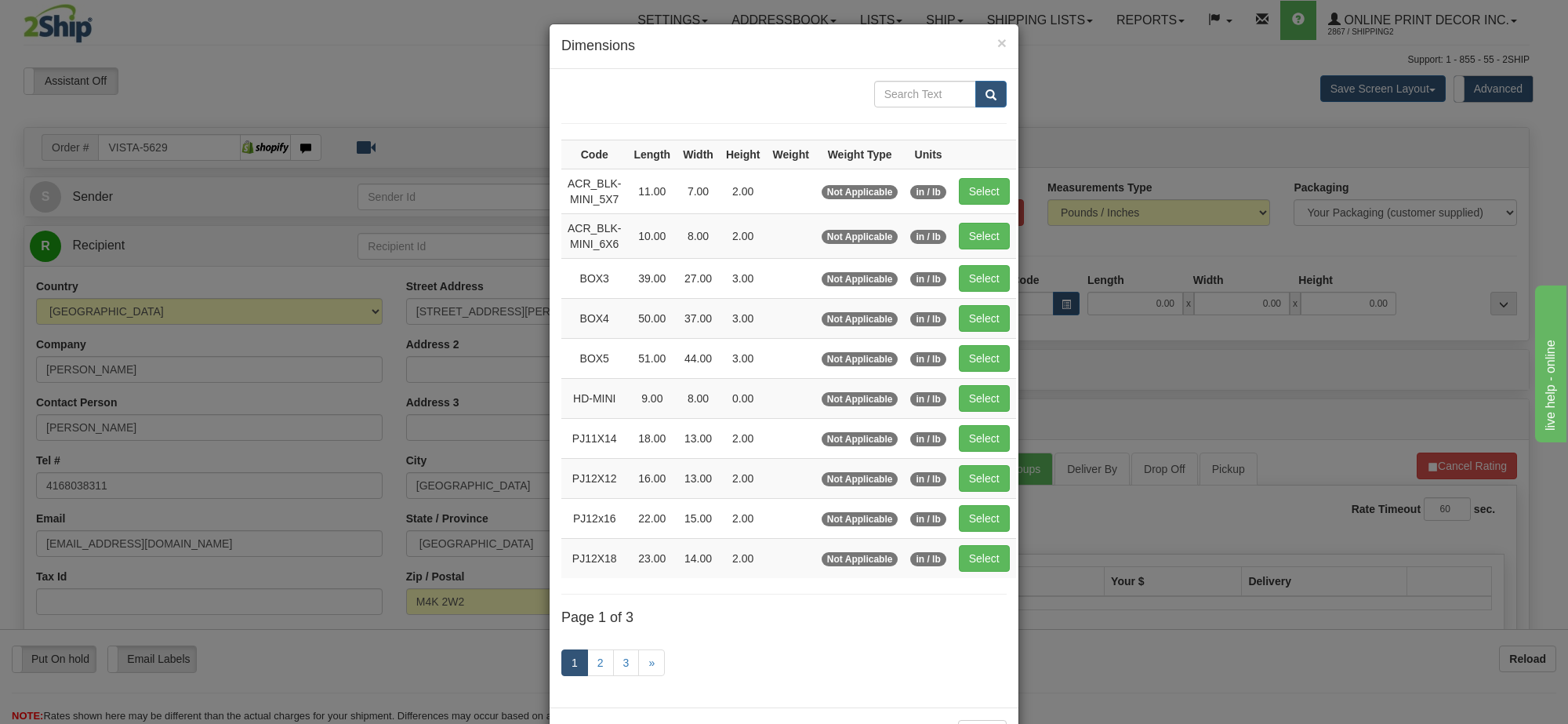
click at [579, 655] on link "1" at bounding box center [575, 663] width 27 height 27
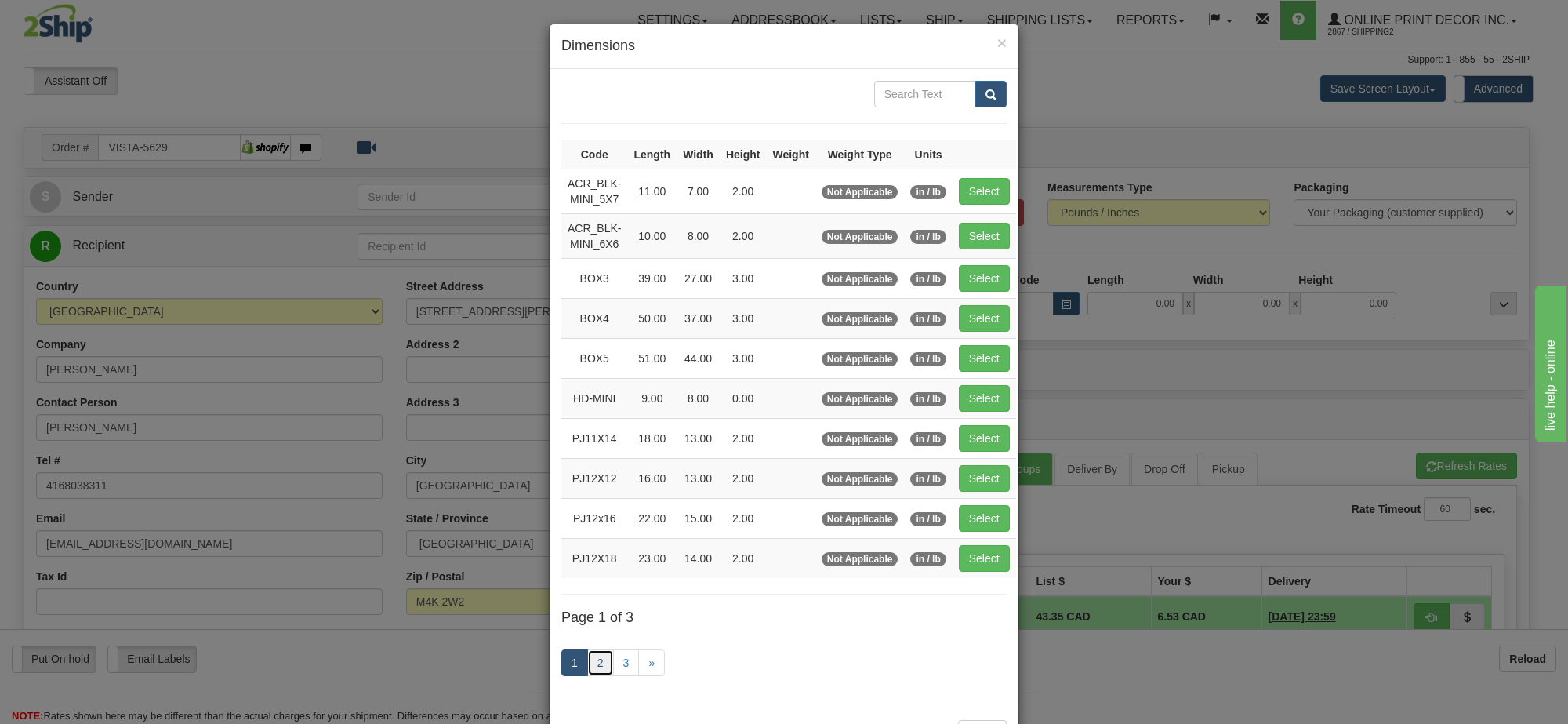
click at [590, 669] on link "2" at bounding box center [601, 663] width 27 height 27
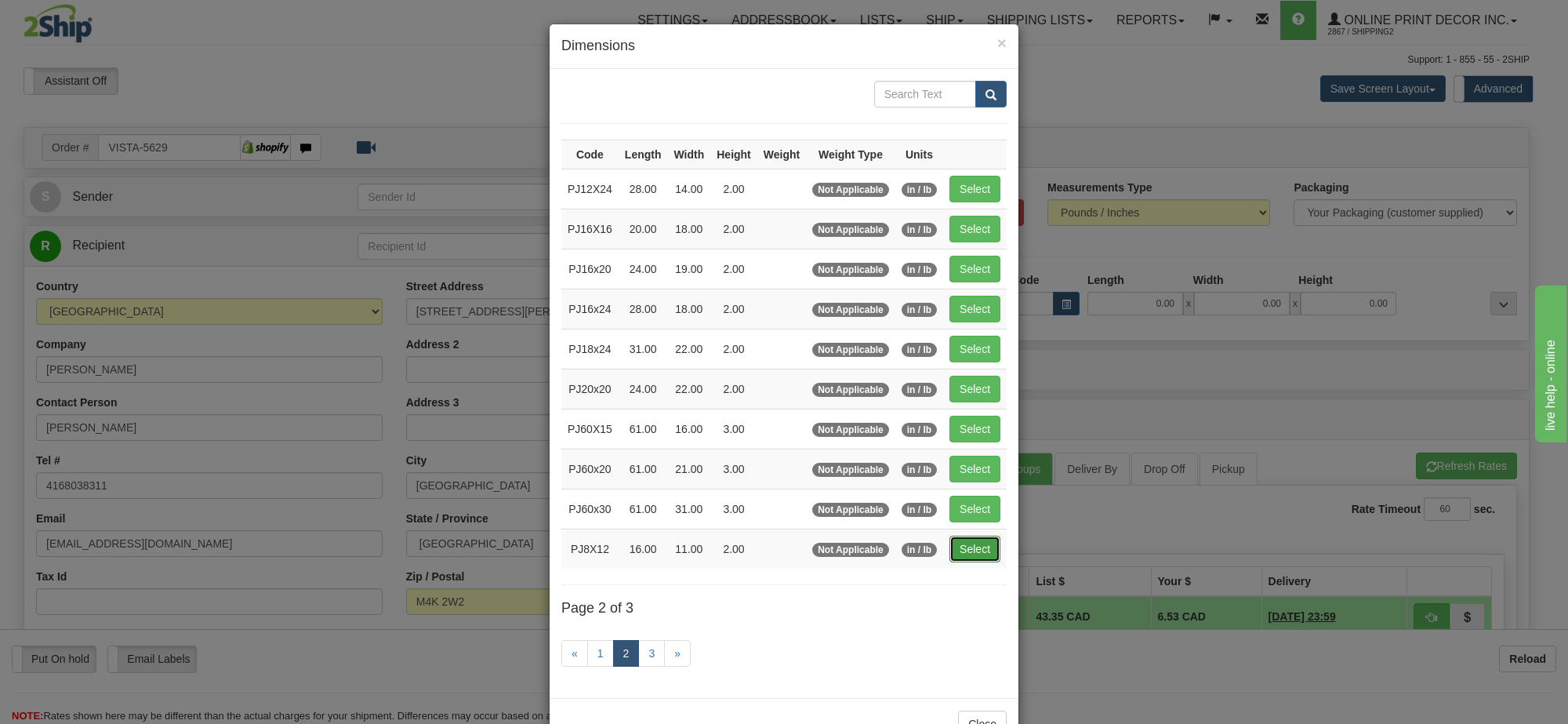
click at [970, 558] on button "Select" at bounding box center [974, 549] width 51 height 27
type input "PJ8X12"
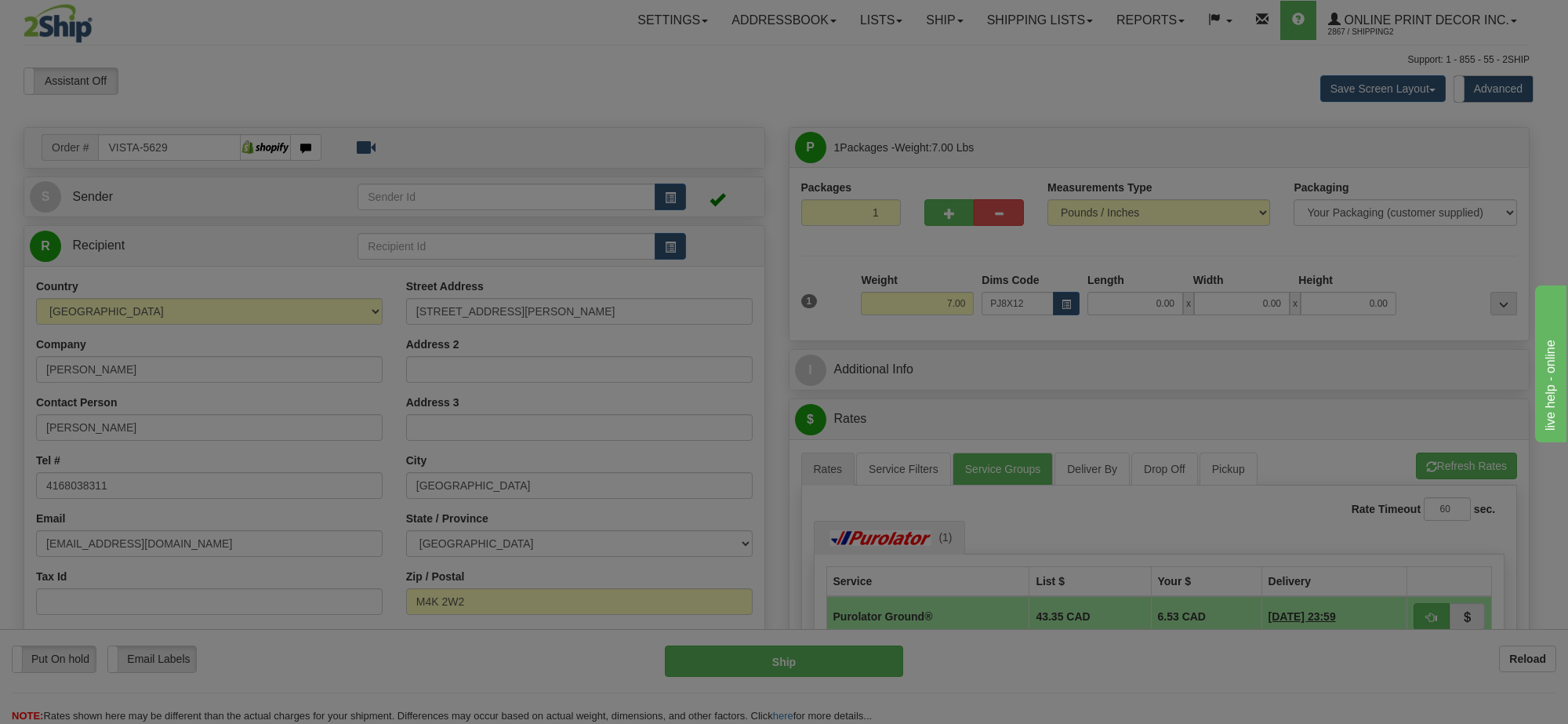
type input "16.00"
type input "11.00"
type input "2.00"
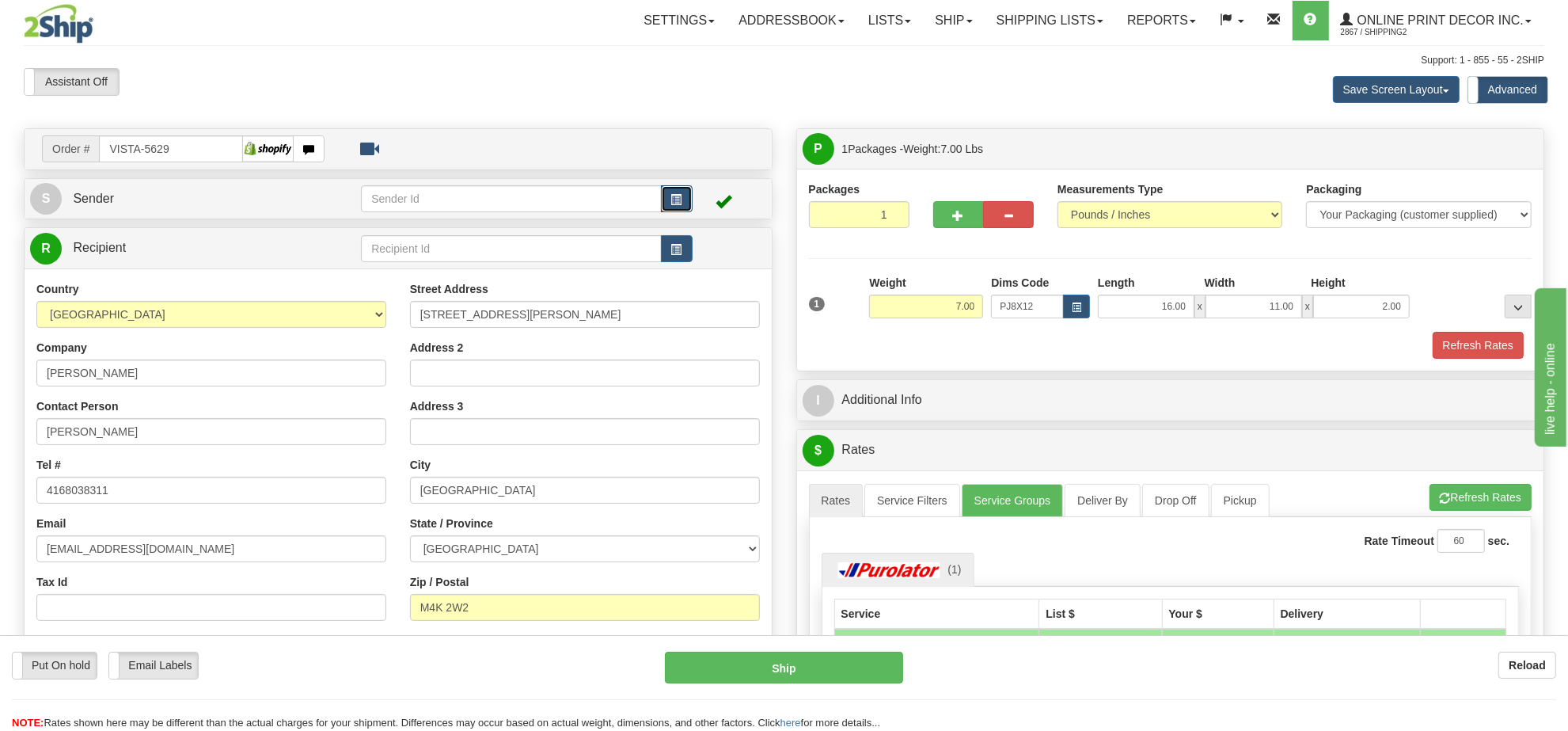
click at [682, 204] on button "button" at bounding box center [676, 199] width 31 height 27
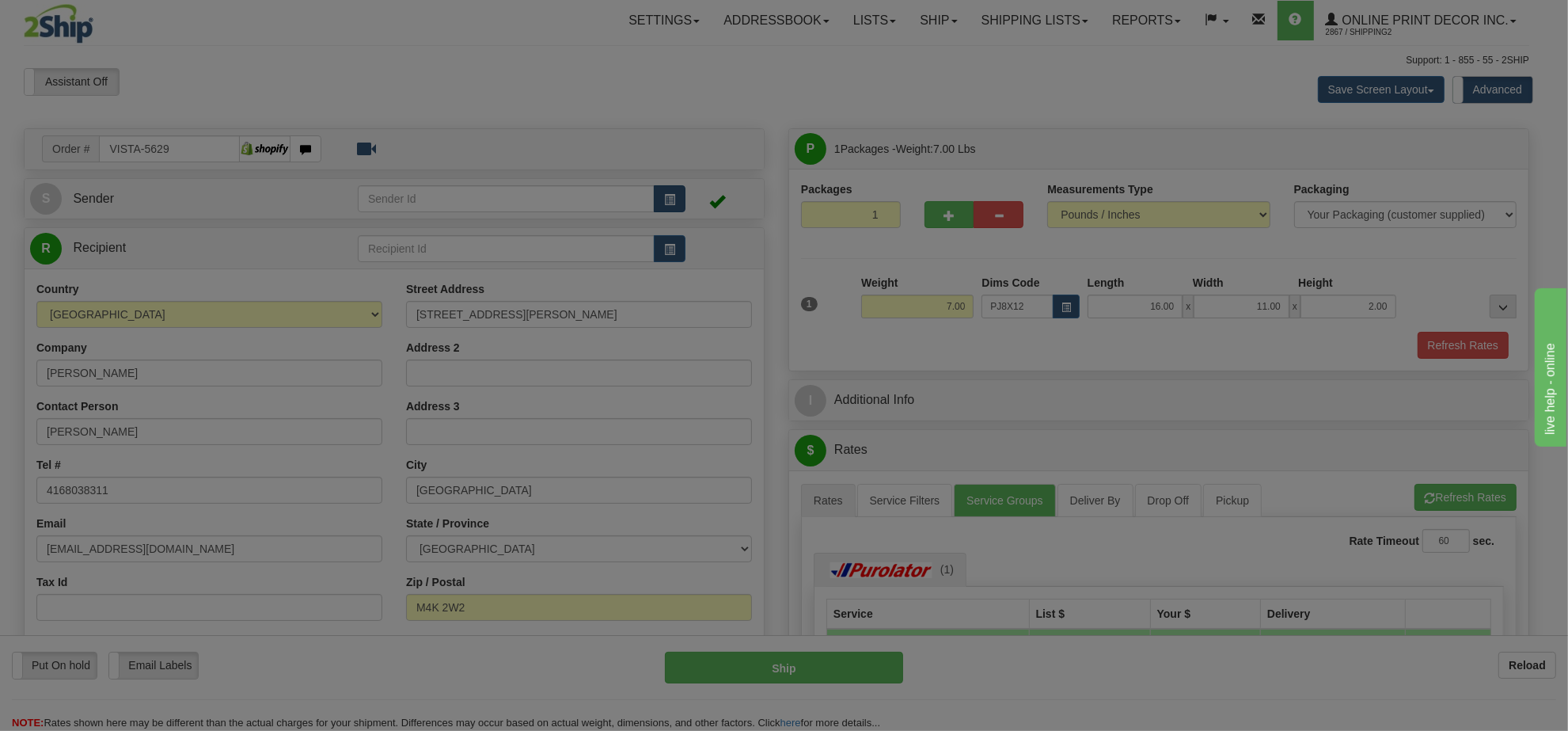
click at [682, 203] on div at bounding box center [784, 365] width 1568 height 731
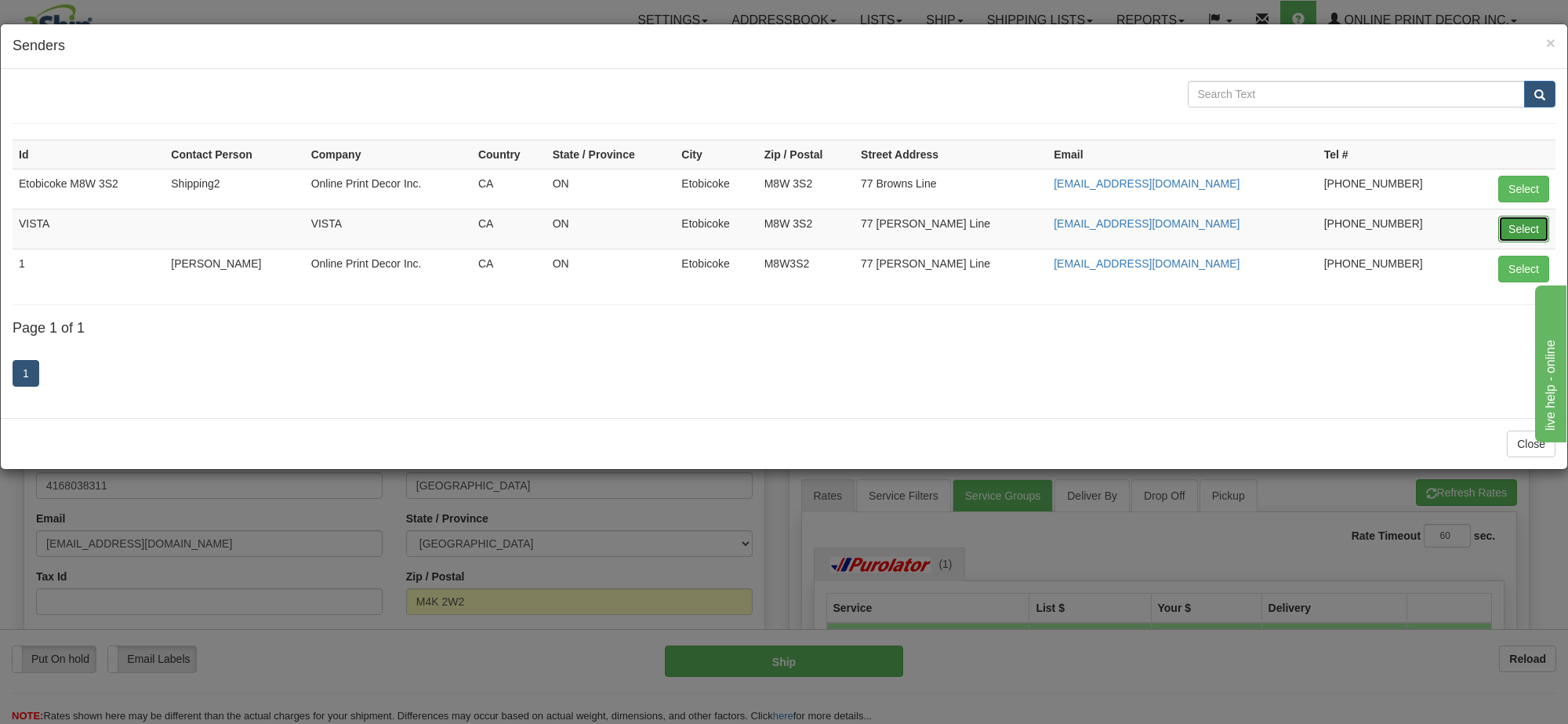
click at [1527, 223] on button "Select" at bounding box center [1524, 229] width 51 height 27
type input "VISTA"
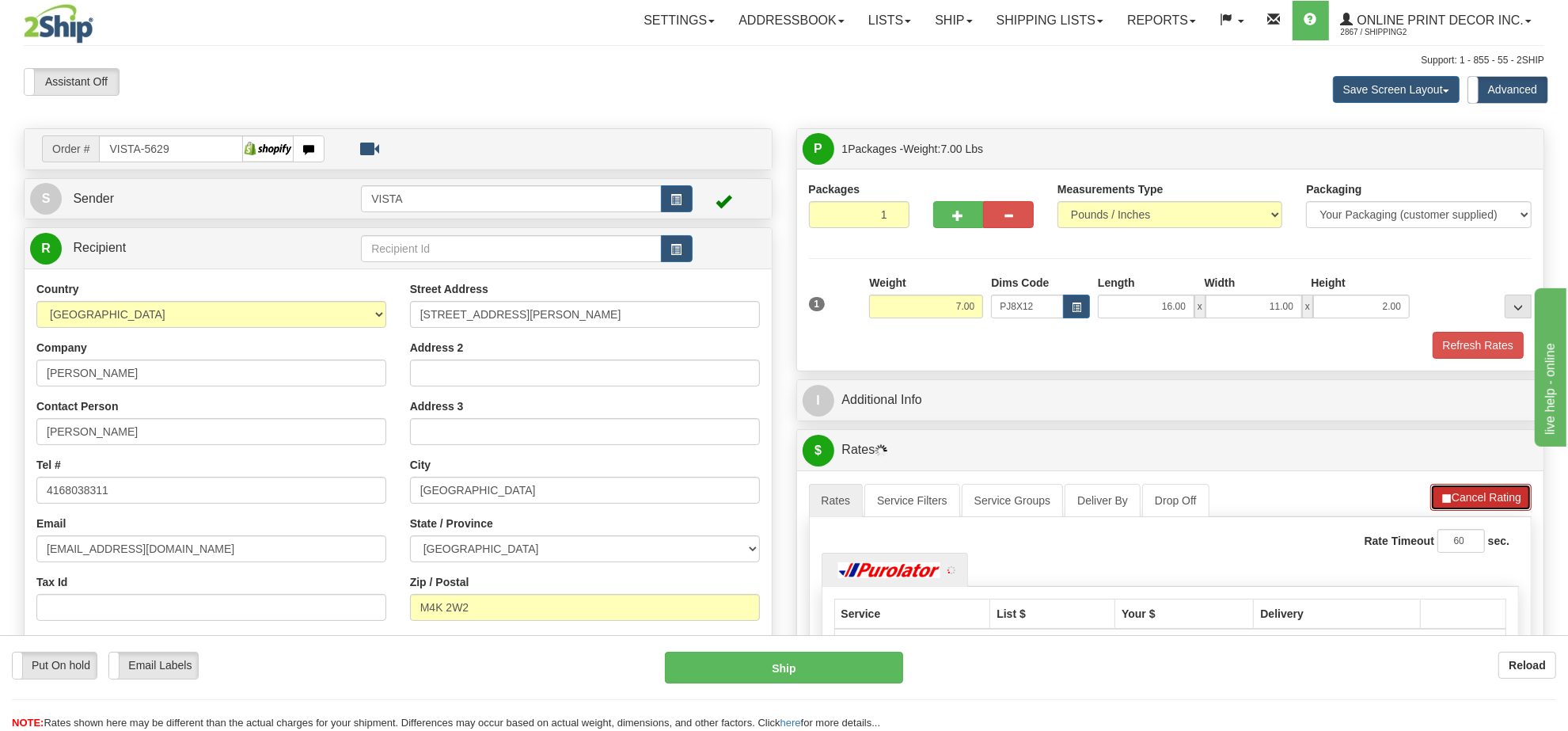
click at [1513, 510] on button "Cancel Rating" at bounding box center [1481, 498] width 101 height 27
click at [1513, 510] on button "Refresh Rates" at bounding box center [1480, 498] width 102 height 27
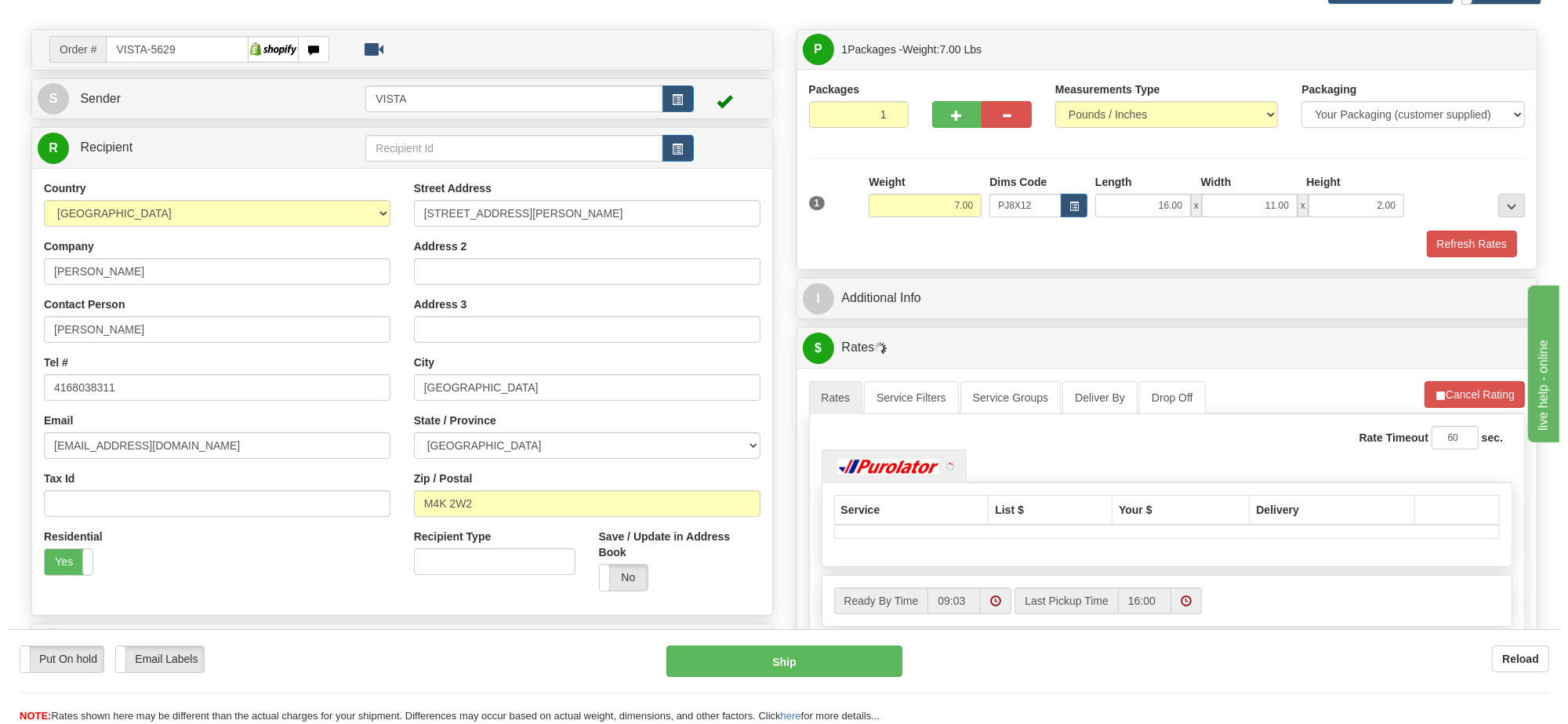
scroll to position [196, 0]
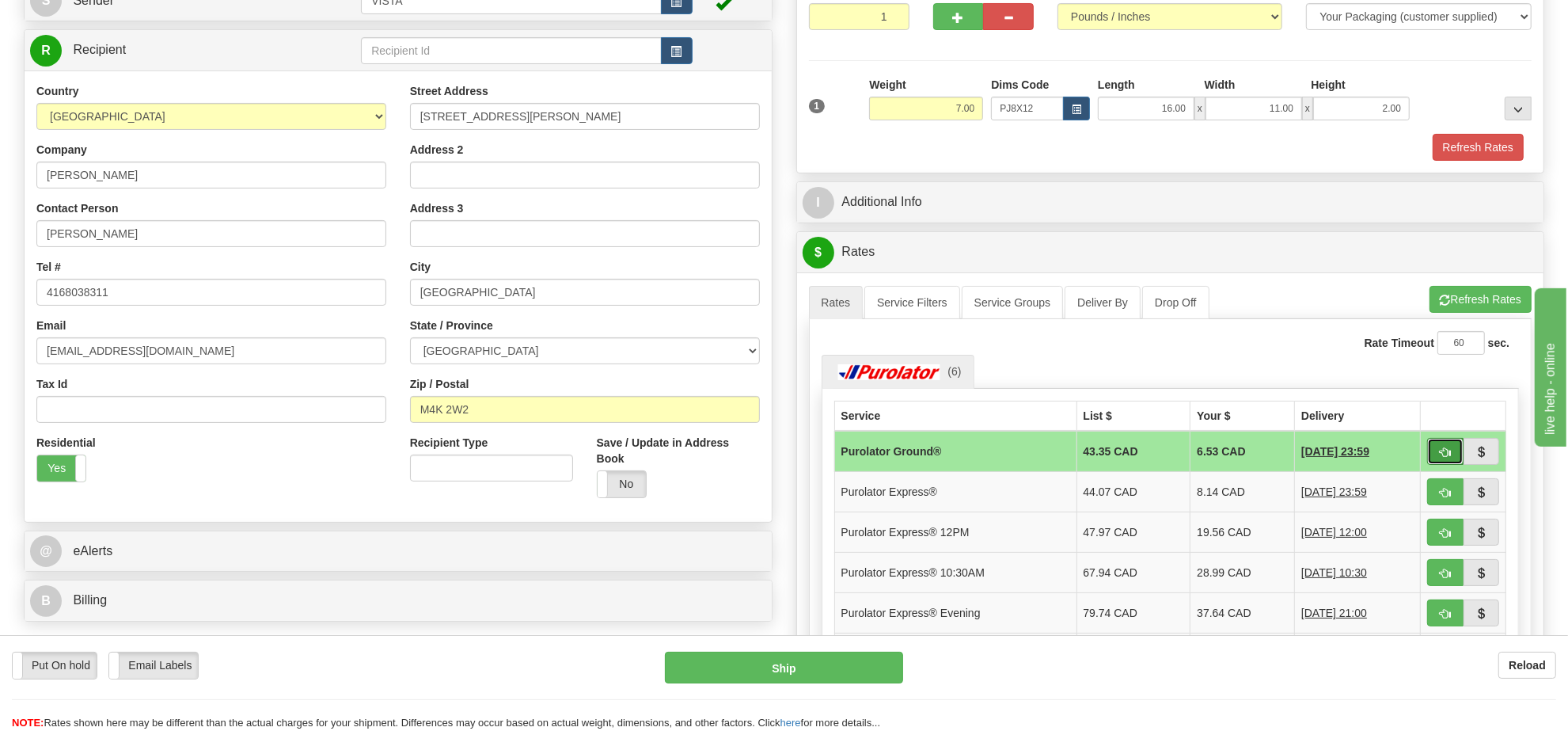
click at [1444, 456] on span "button" at bounding box center [1445, 452] width 11 height 11
type input "260"
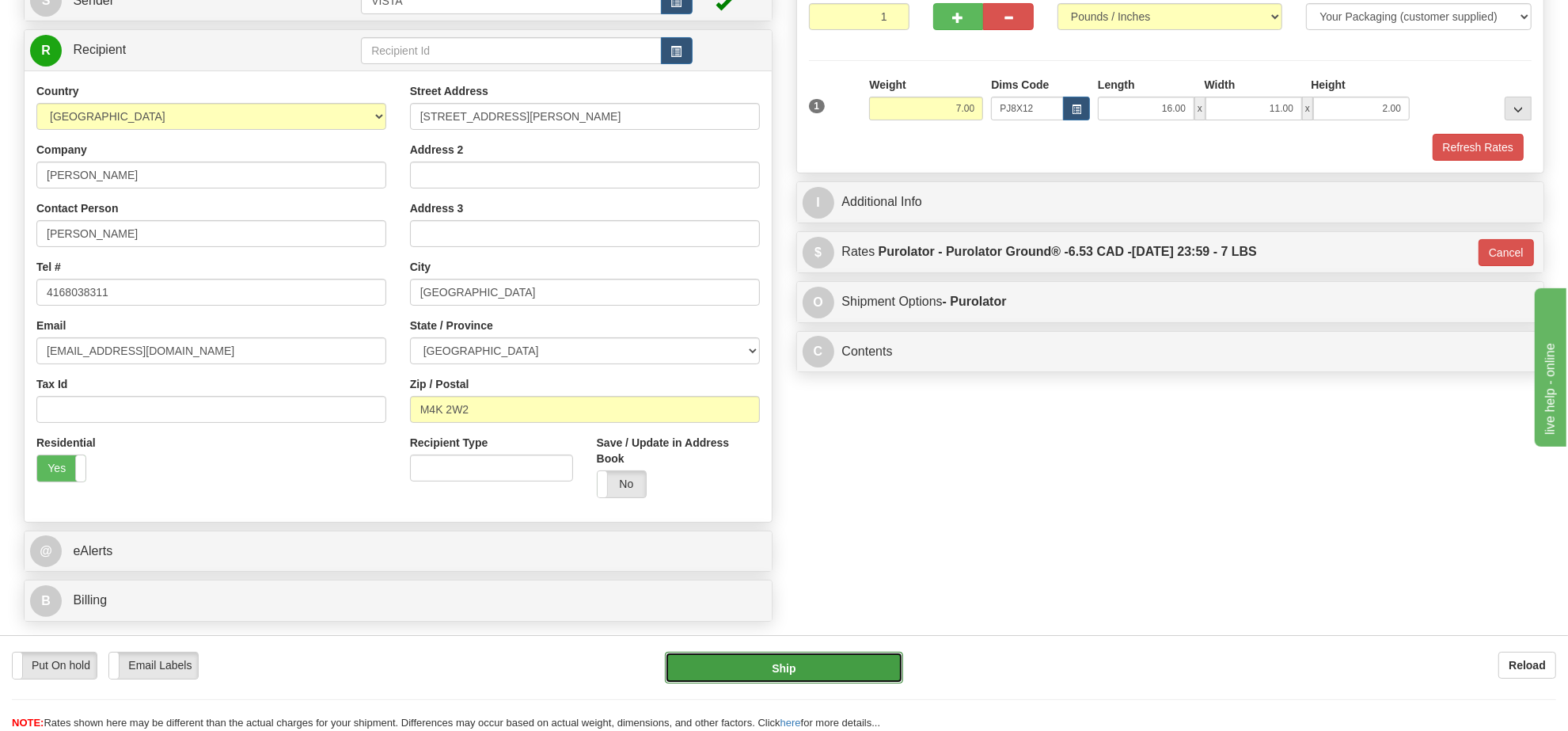
click at [810, 673] on button "Ship" at bounding box center [783, 668] width 237 height 31
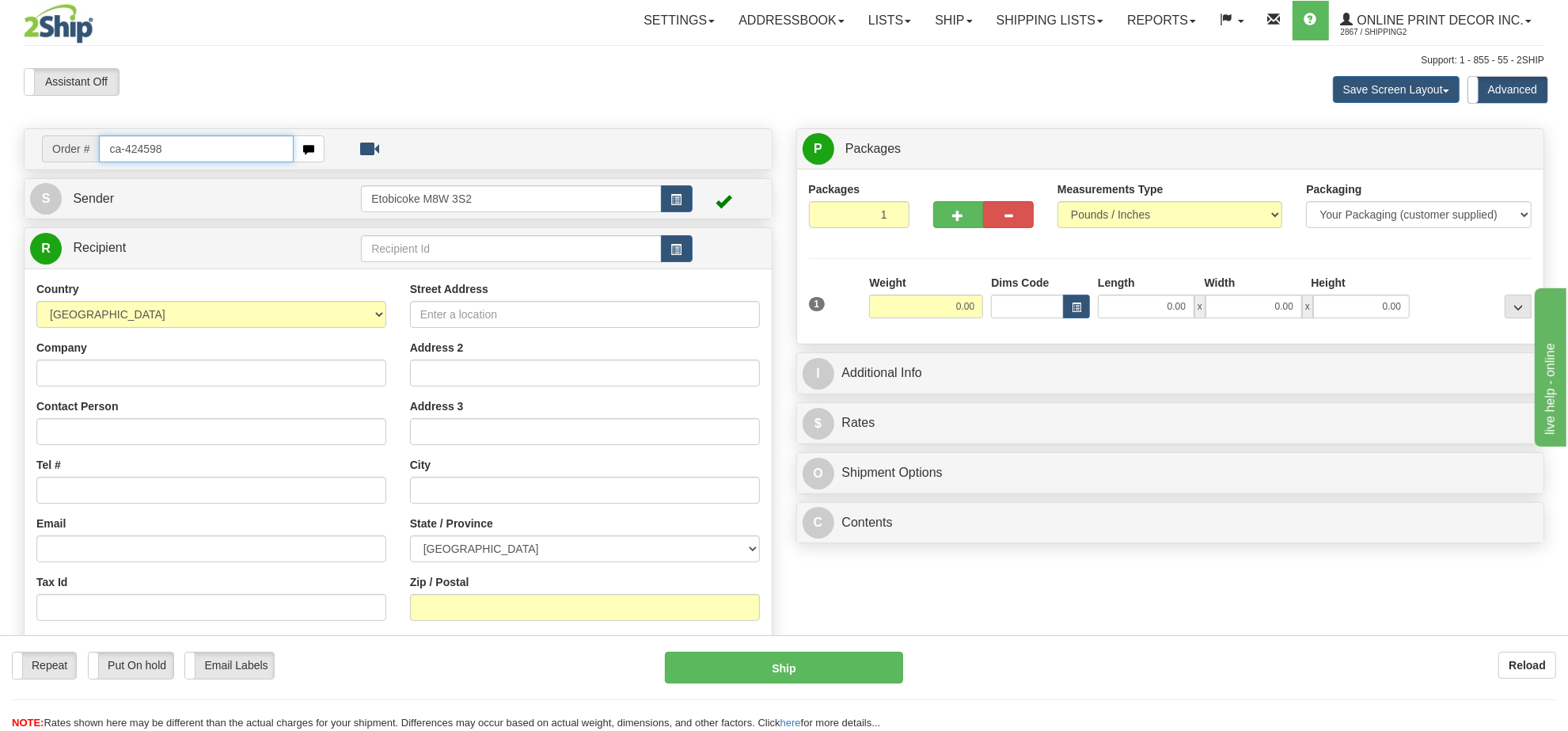
type input "ca-424598"
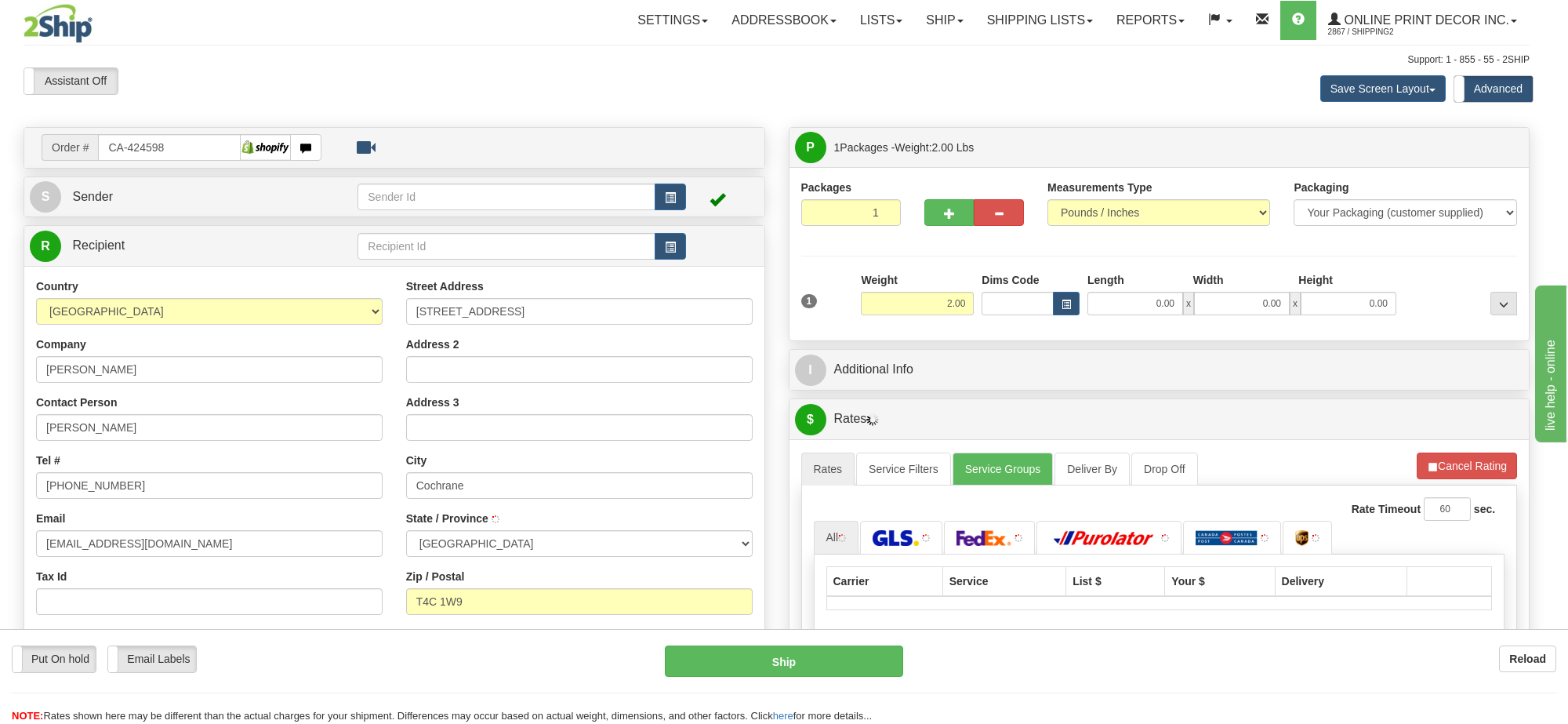
type input "COCHRANE"
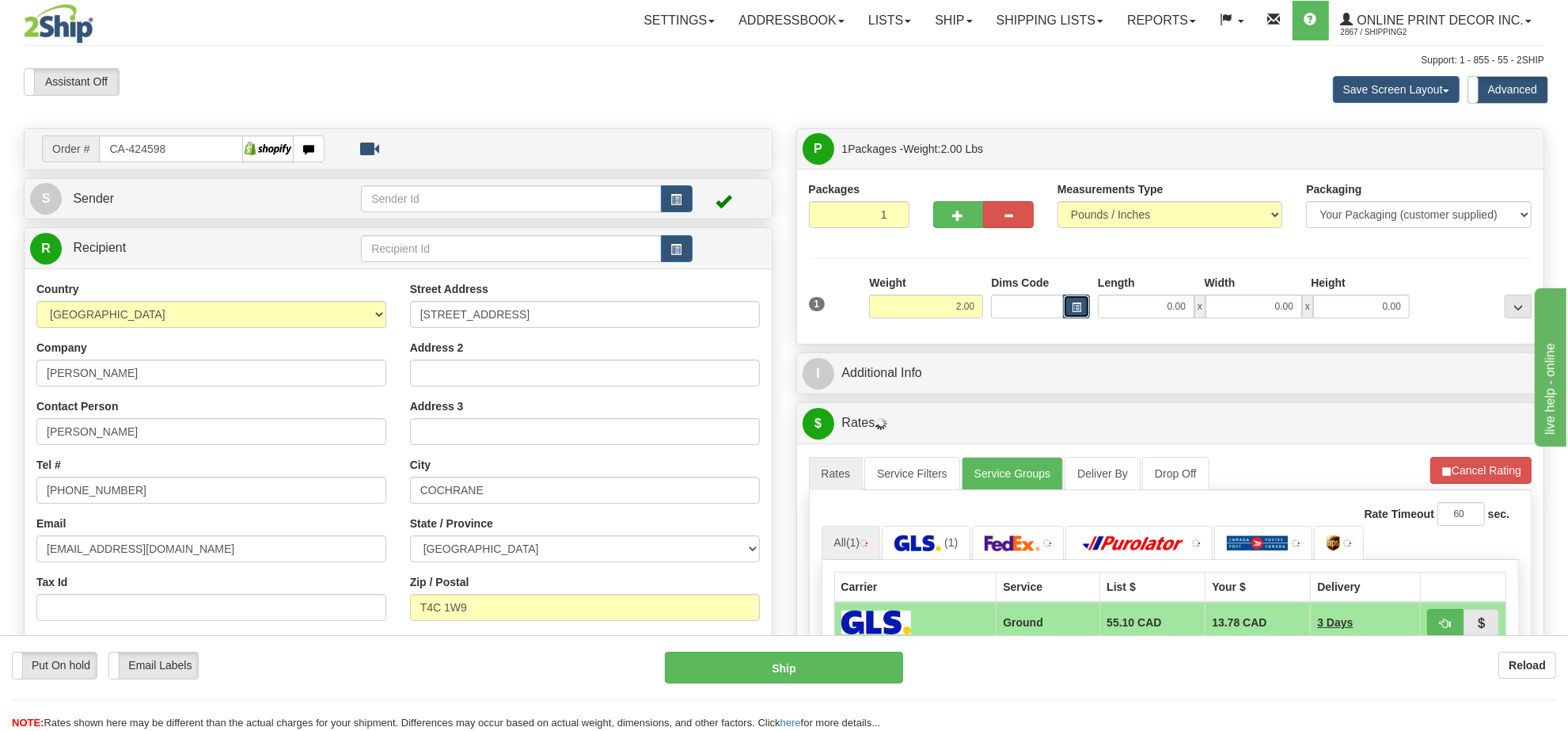
click at [1075, 311] on span "button" at bounding box center [1076, 307] width 10 height 9
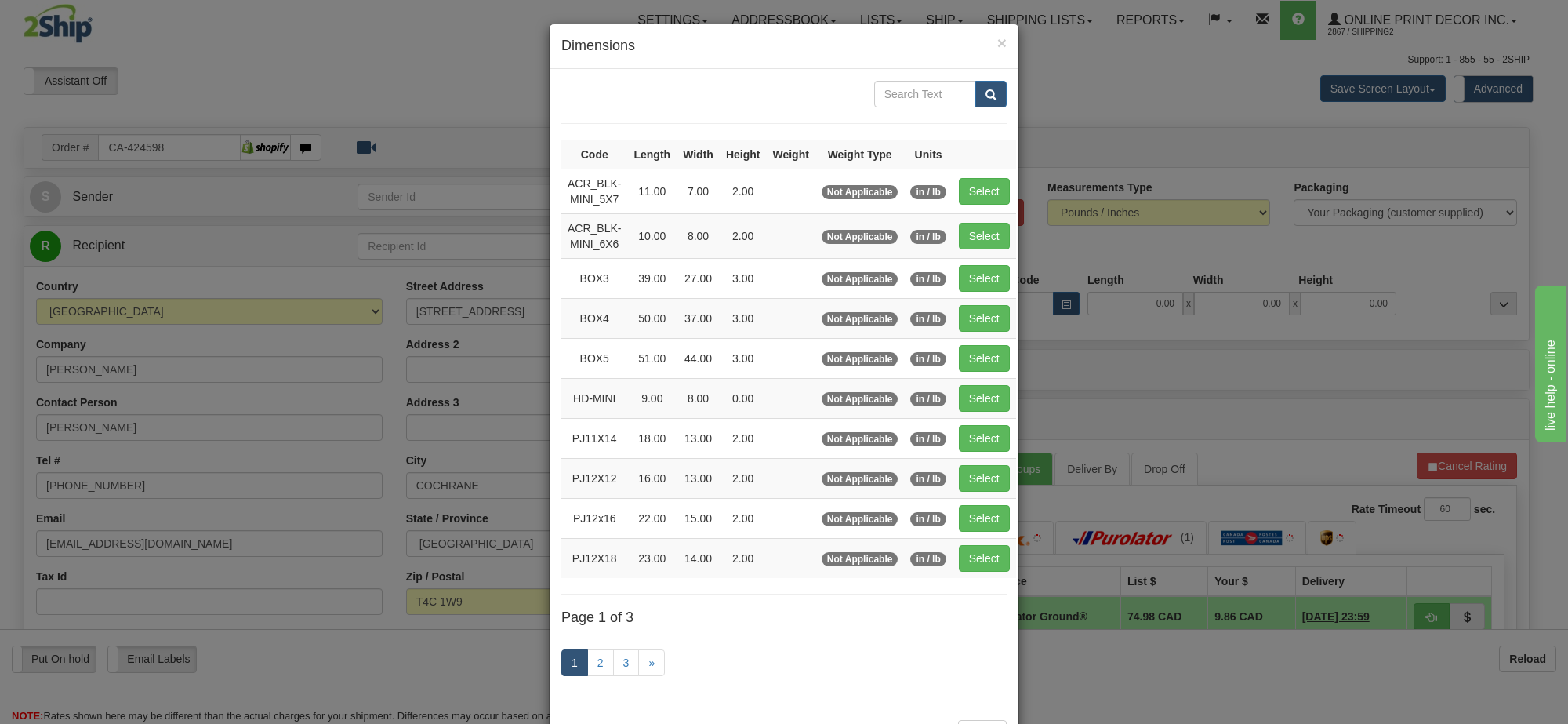
click at [604, 682] on div "1 2 3 »" at bounding box center [784, 664] width 446 height 62
click at [590, 665] on link "2" at bounding box center [601, 663] width 27 height 27
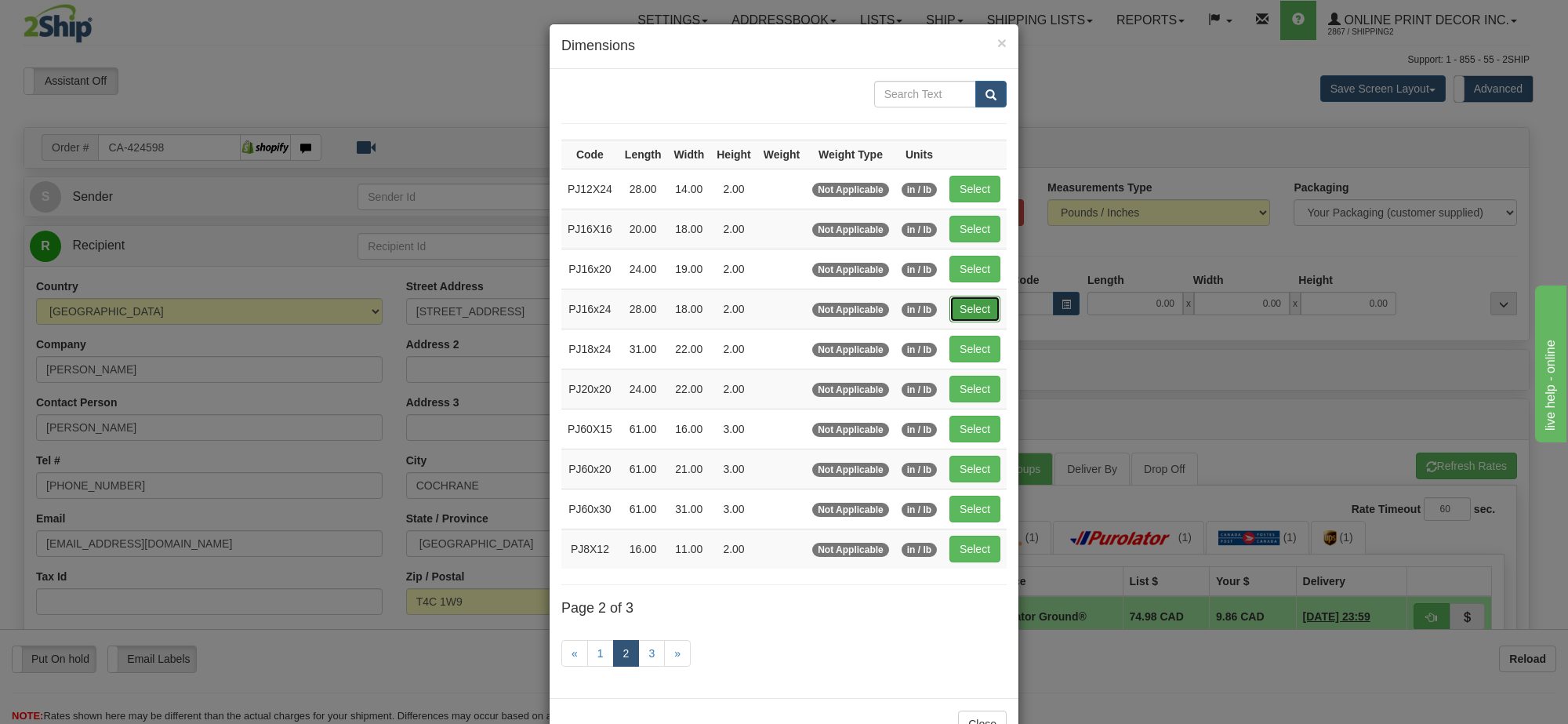
click at [986, 299] on button "Select" at bounding box center [974, 309] width 51 height 27
type input "PJ16x24"
type input "28.00"
type input "18.00"
type input "2.00"
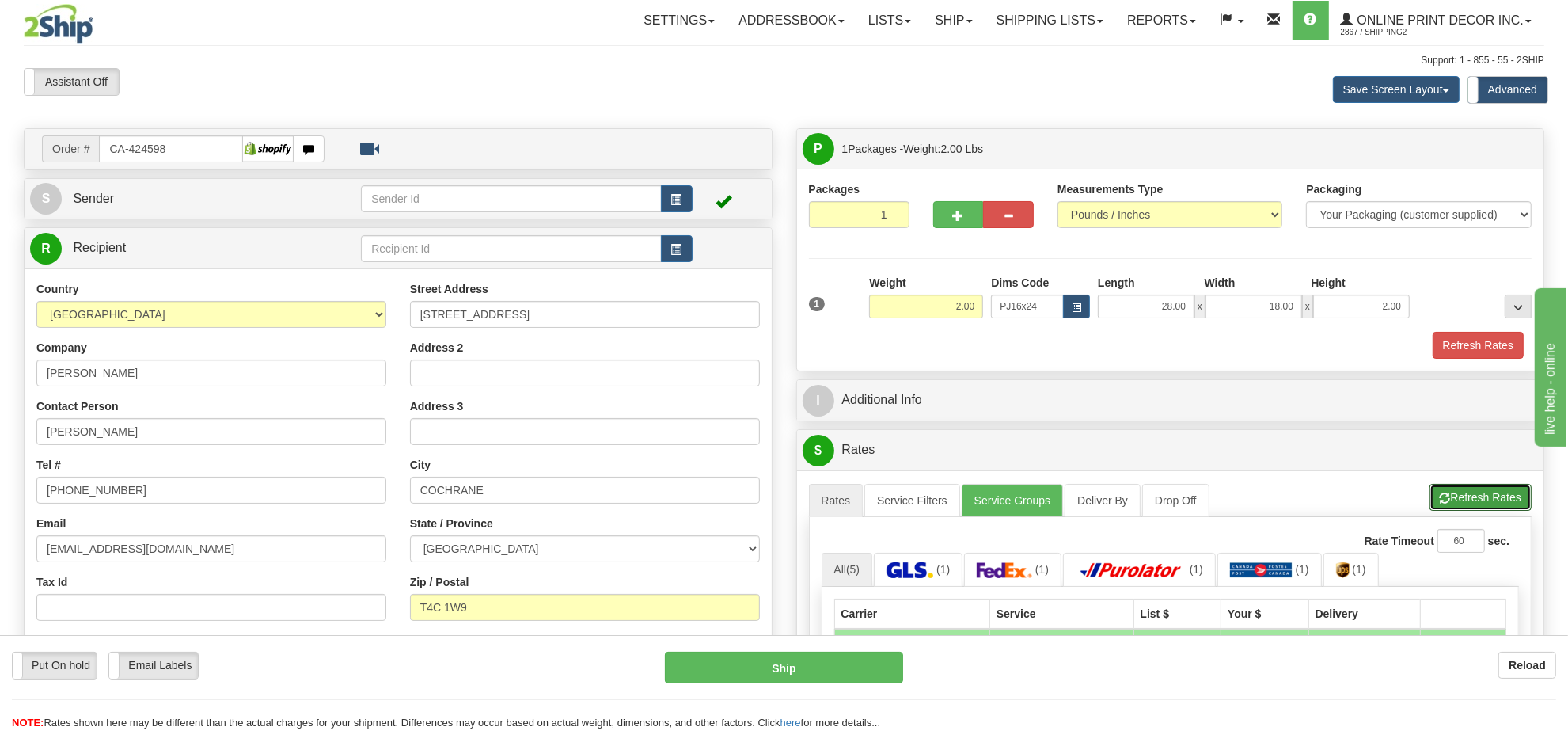
click at [1449, 497] on button "Refresh Rates" at bounding box center [1480, 498] width 102 height 27
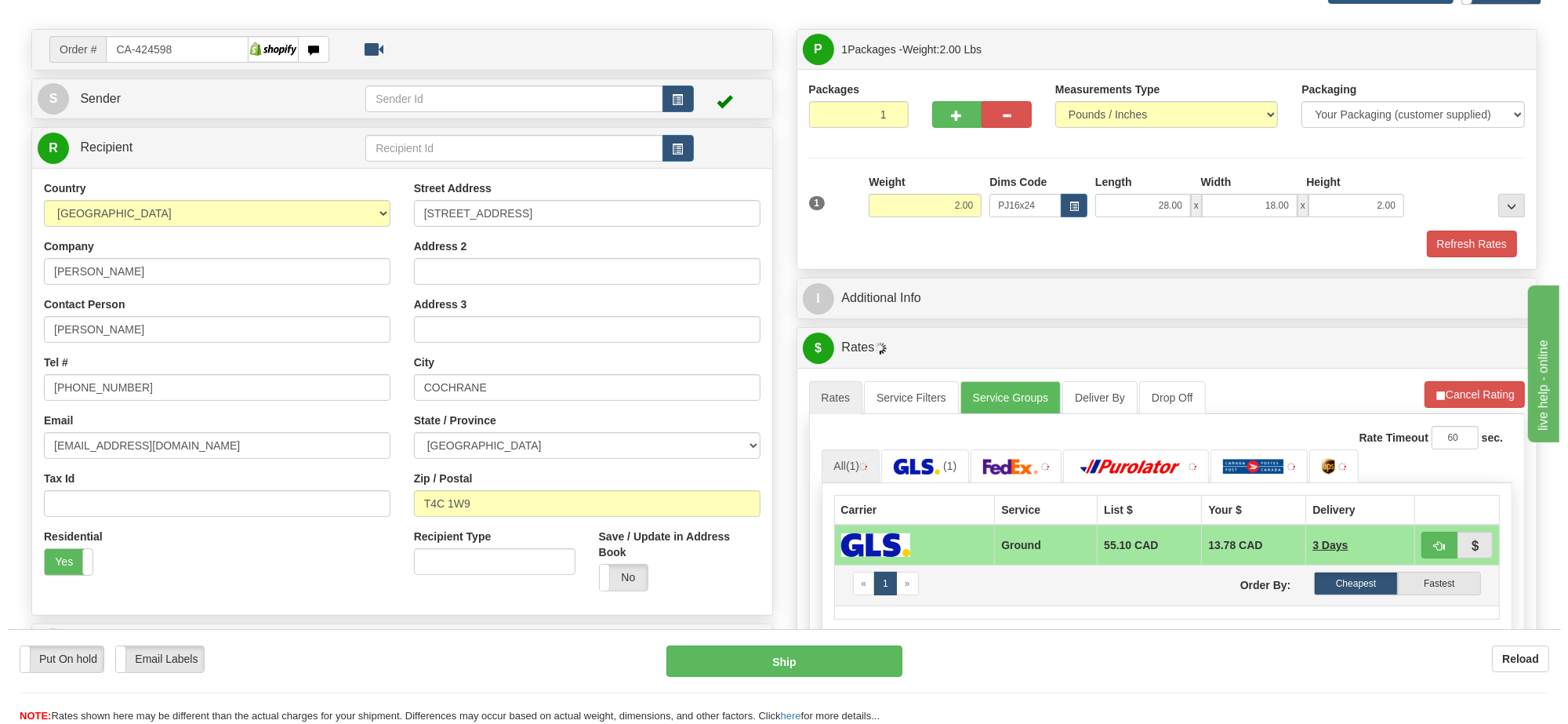
scroll to position [196, 0]
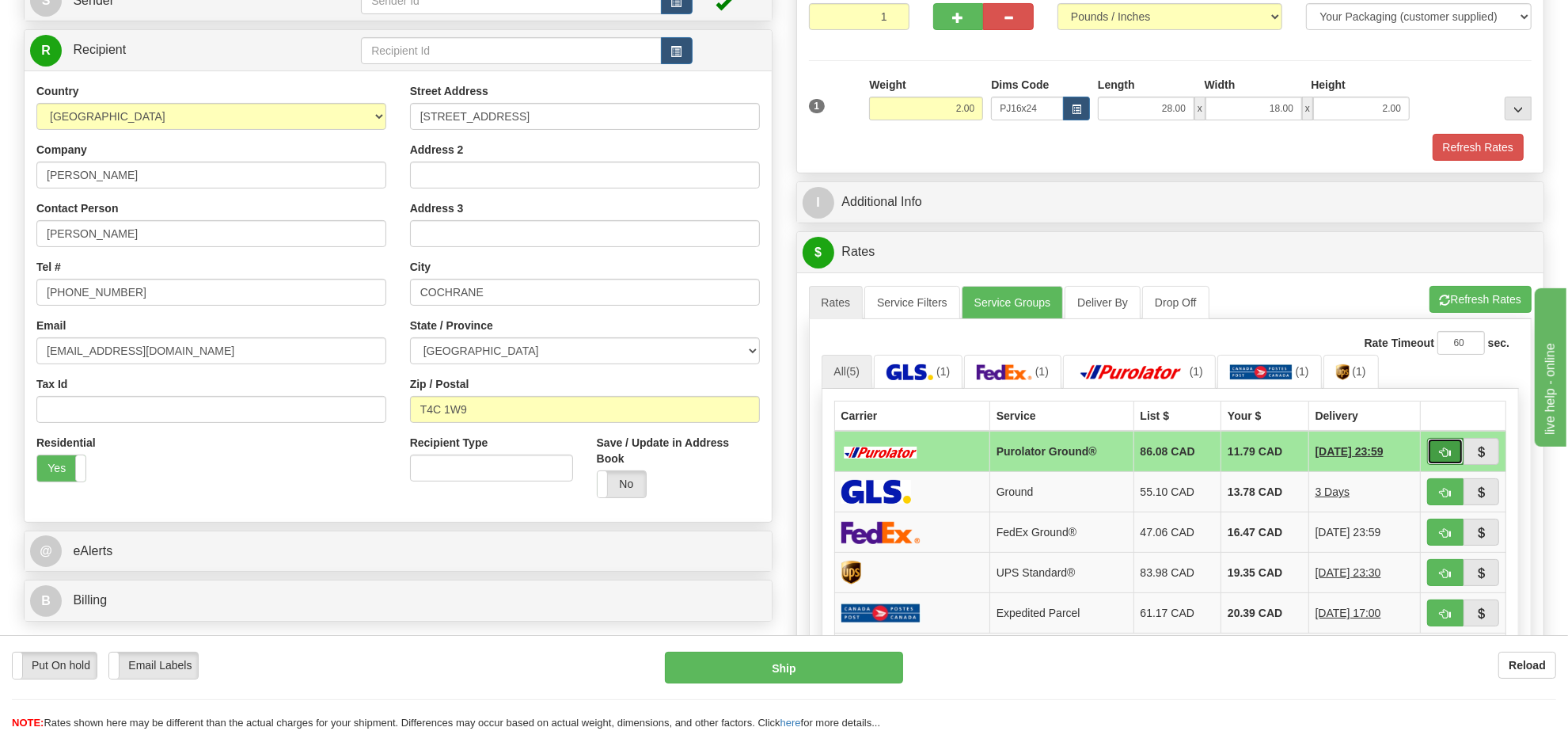
click at [1457, 455] on button "button" at bounding box center [1445, 452] width 36 height 27
type input "260"
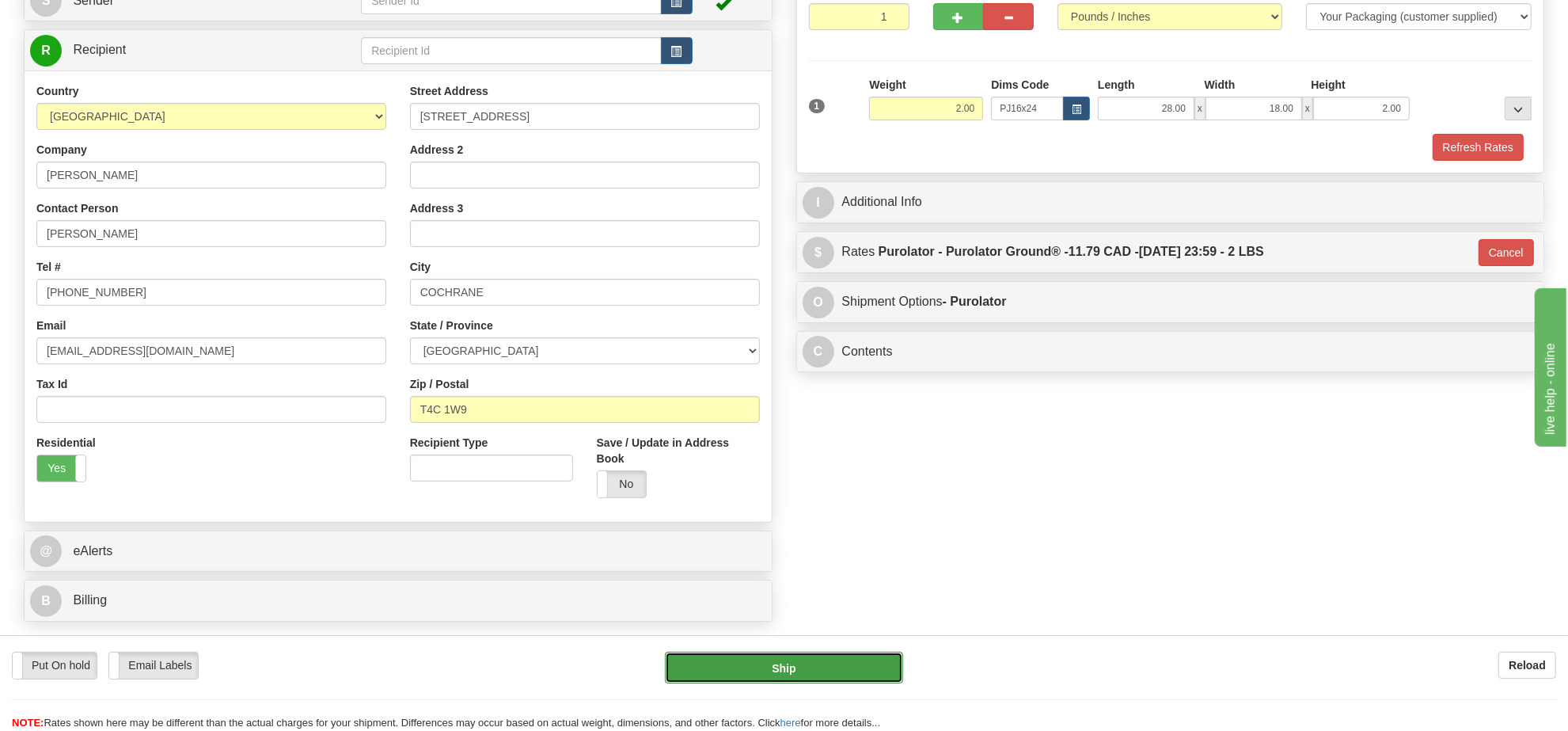
click at [849, 667] on button "Ship" at bounding box center [783, 668] width 237 height 31
